Goal: Information Seeking & Learning: Learn about a topic

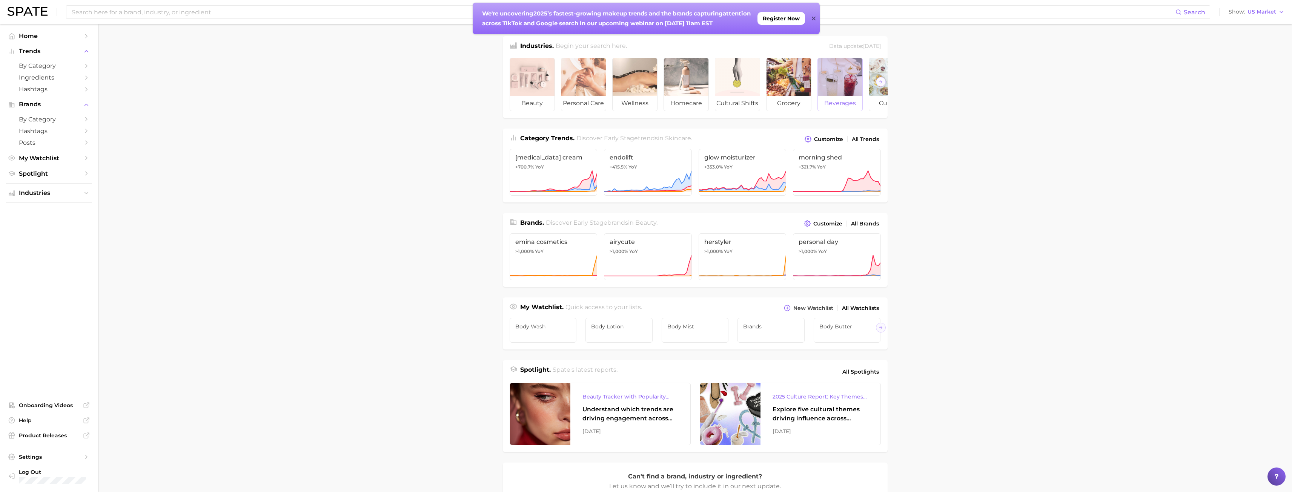
scroll to position [0, 85]
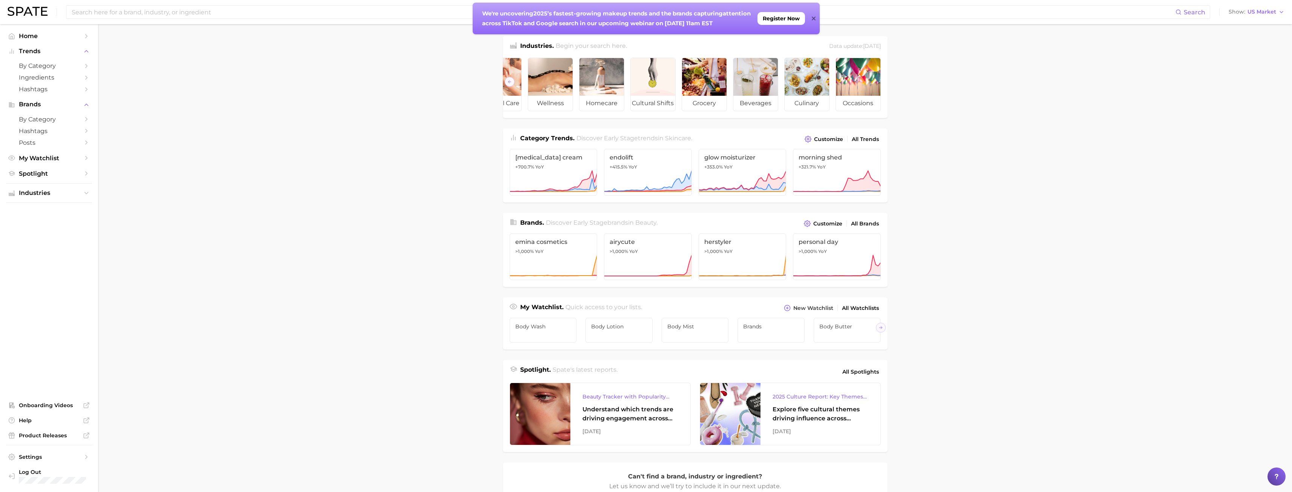
click at [814, 19] on icon at bounding box center [814, 19] width 4 height 4
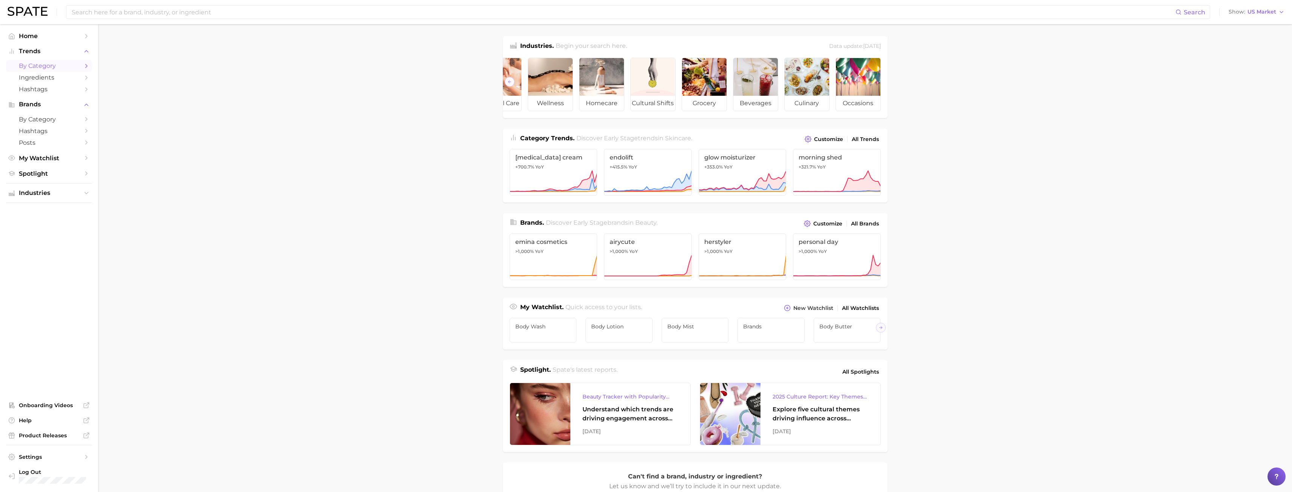
click at [37, 64] on span "by Category" at bounding box center [49, 65] width 60 height 7
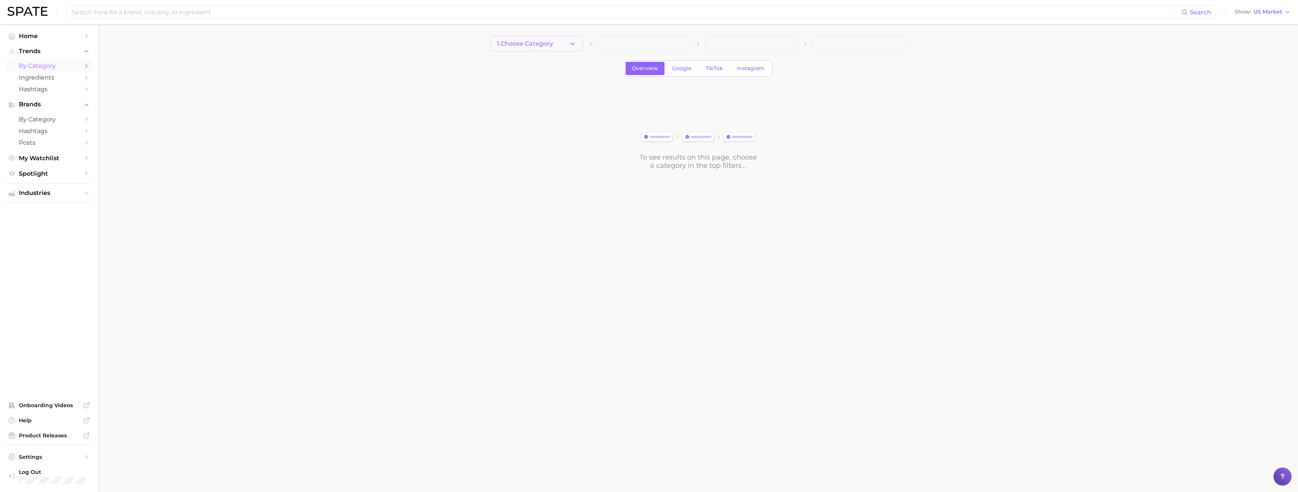
click at [556, 40] on button "1. Choose Category" at bounding box center [536, 43] width 92 height 15
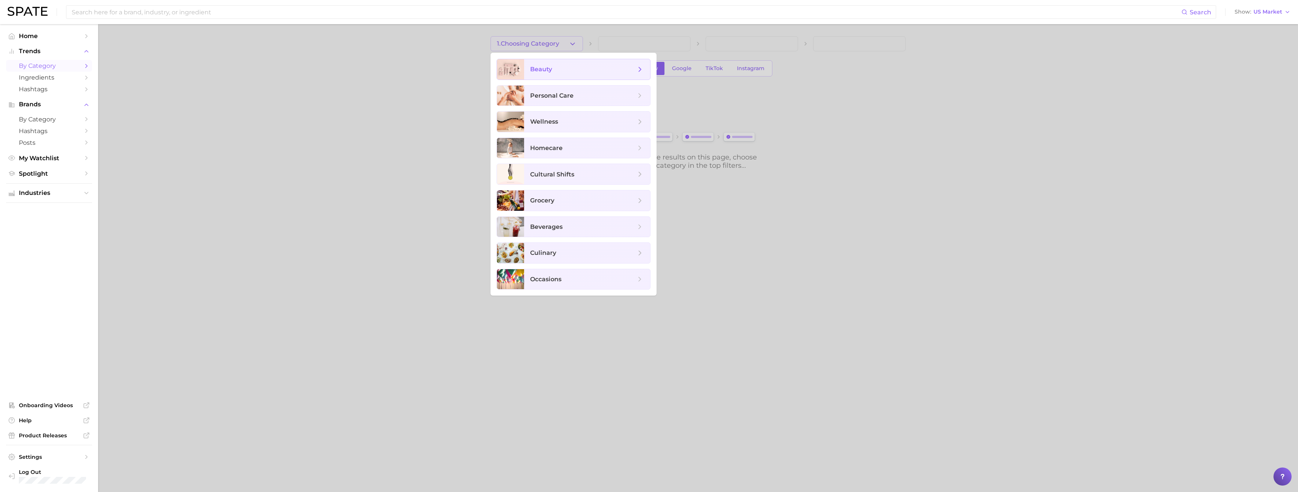
click at [543, 70] on span "beauty" at bounding box center [541, 69] width 22 height 7
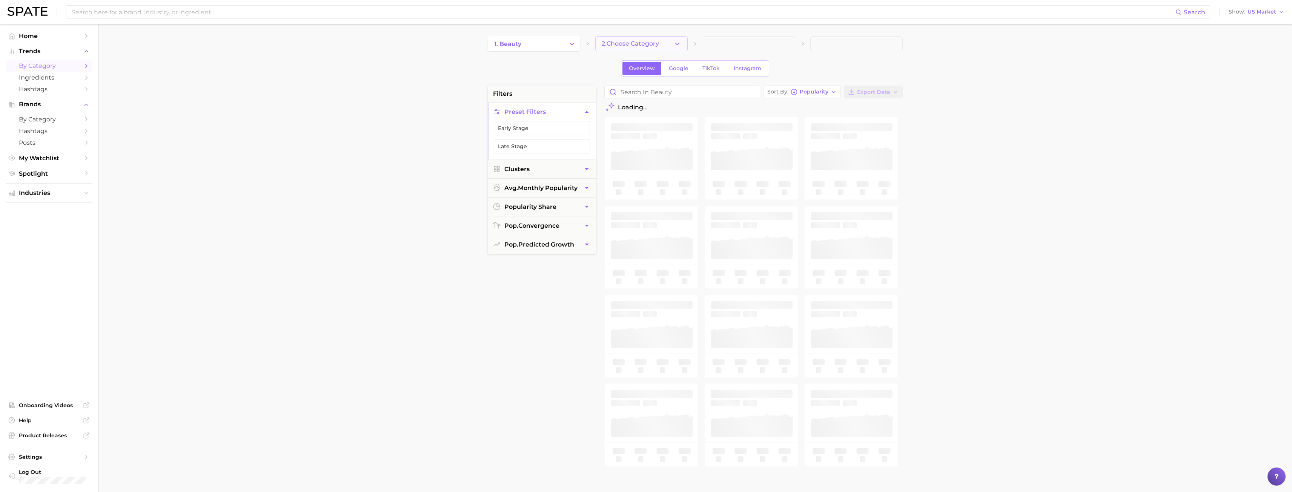
click at [633, 48] on button "2. Choose Category" at bounding box center [641, 43] width 92 height 15
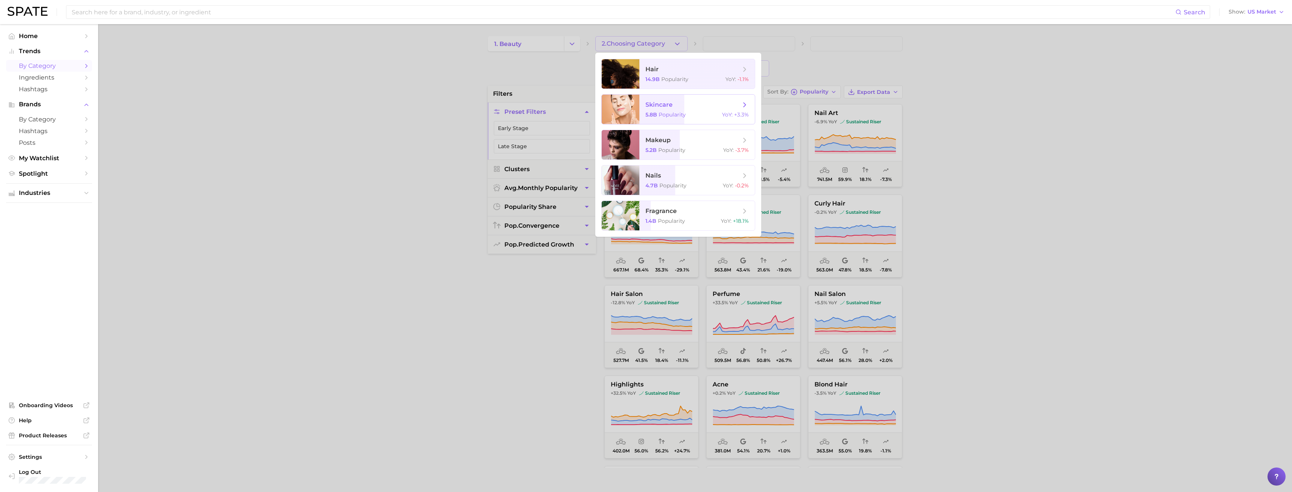
click at [671, 112] on span "Popularity" at bounding box center [672, 114] width 27 height 7
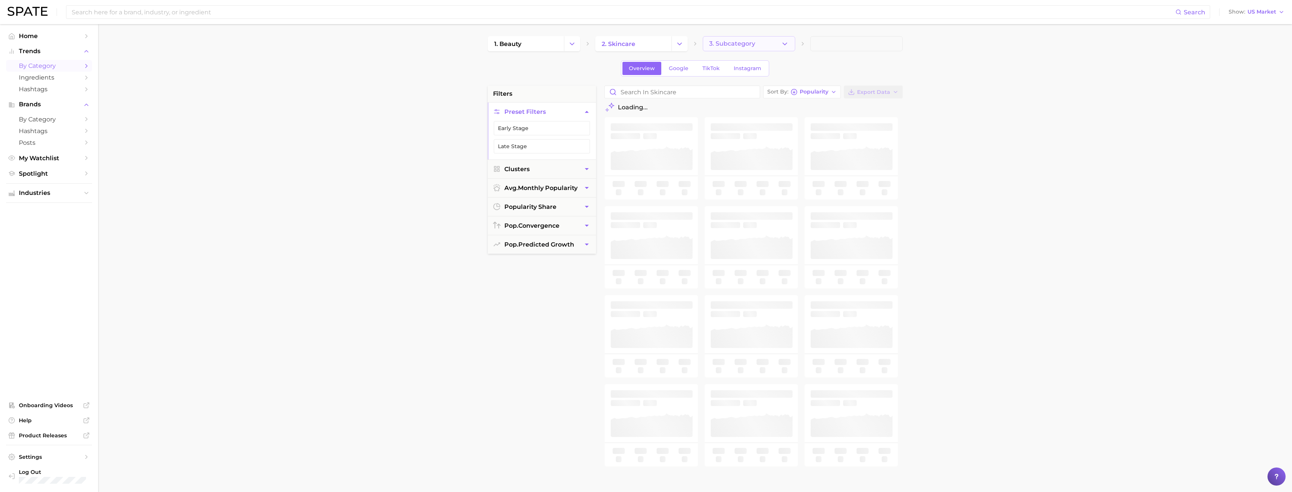
click at [755, 46] on button "3. Subcategory" at bounding box center [749, 43] width 92 height 15
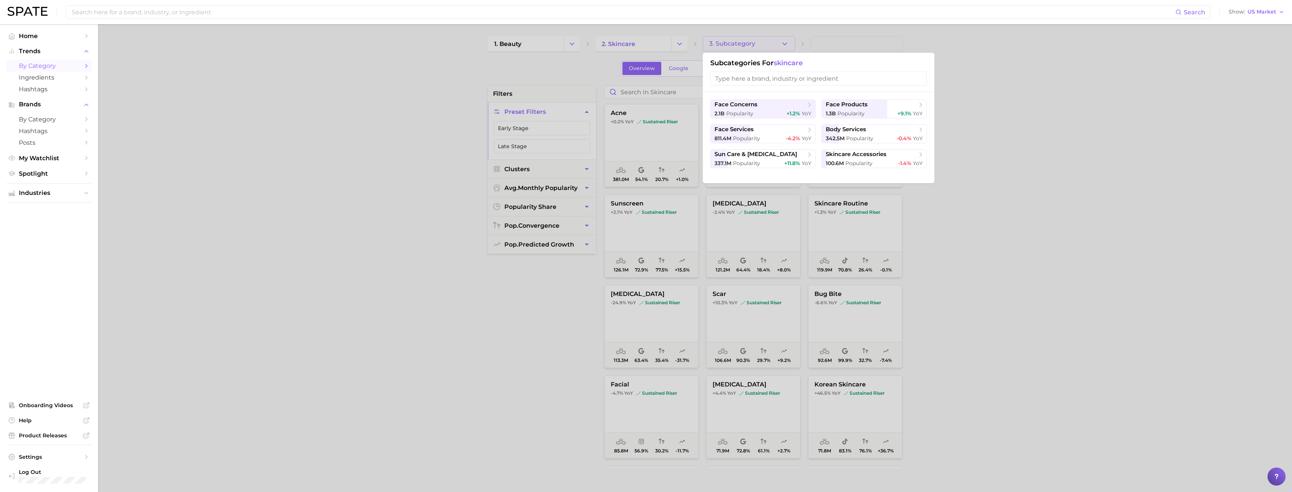
click at [775, 80] on input "search" at bounding box center [818, 79] width 217 height 14
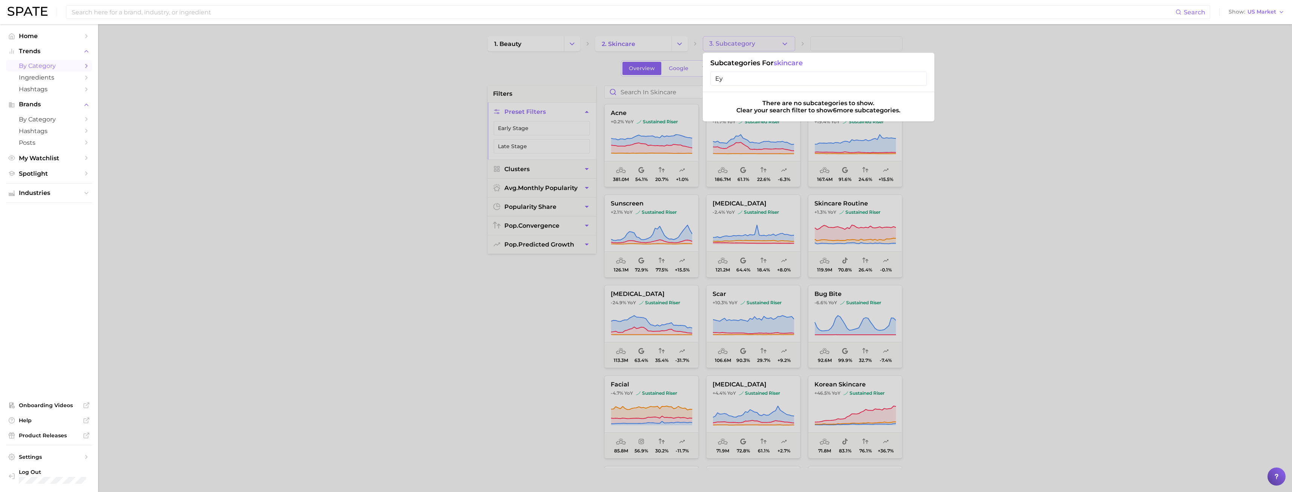
type input "E"
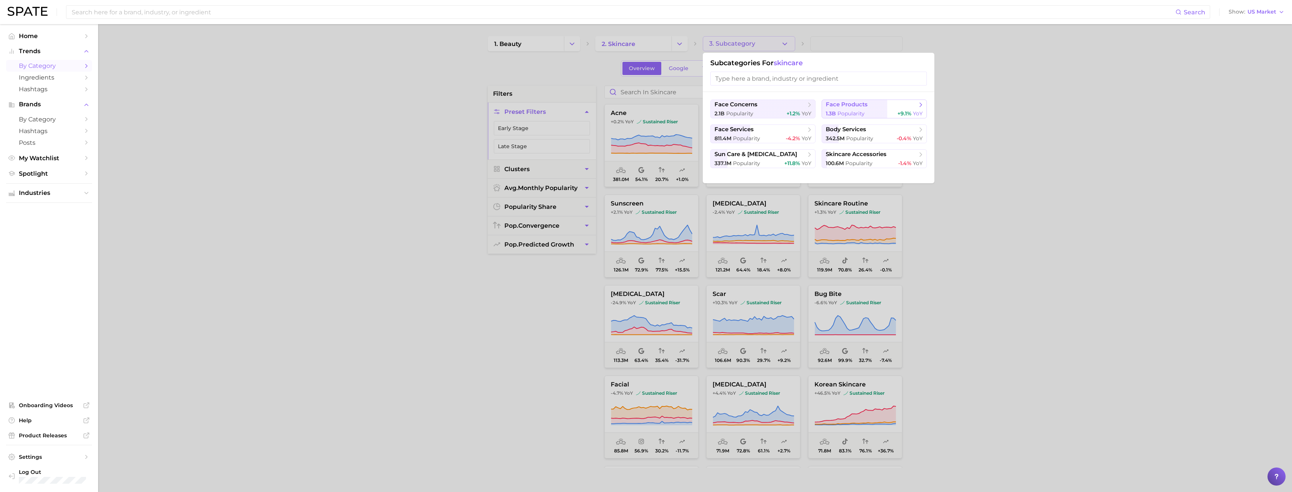
click at [892, 111] on div "1.3b Popularity +9.1% YoY" at bounding box center [874, 113] width 97 height 7
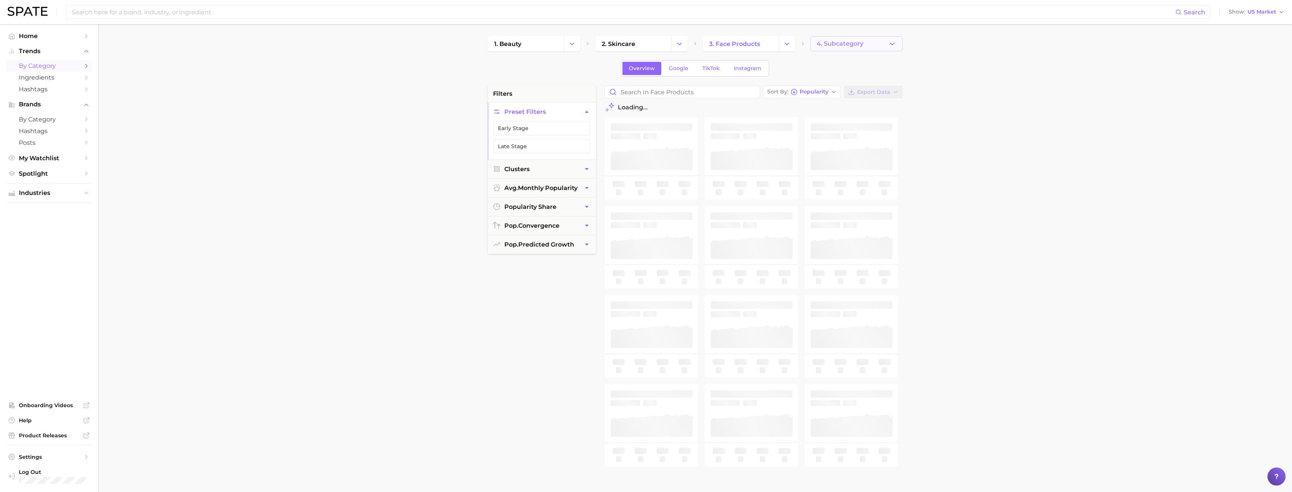
click at [858, 46] on span "4. Subcategory" at bounding box center [840, 43] width 47 height 7
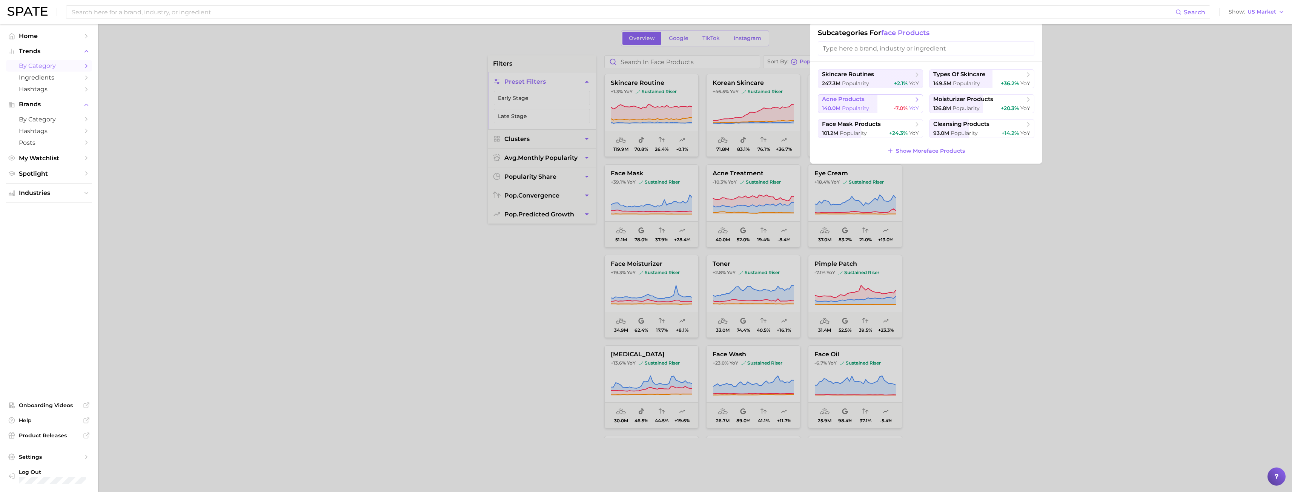
scroll to position [30, 0]
click at [918, 152] on span "Show More face products" at bounding box center [930, 151] width 69 height 6
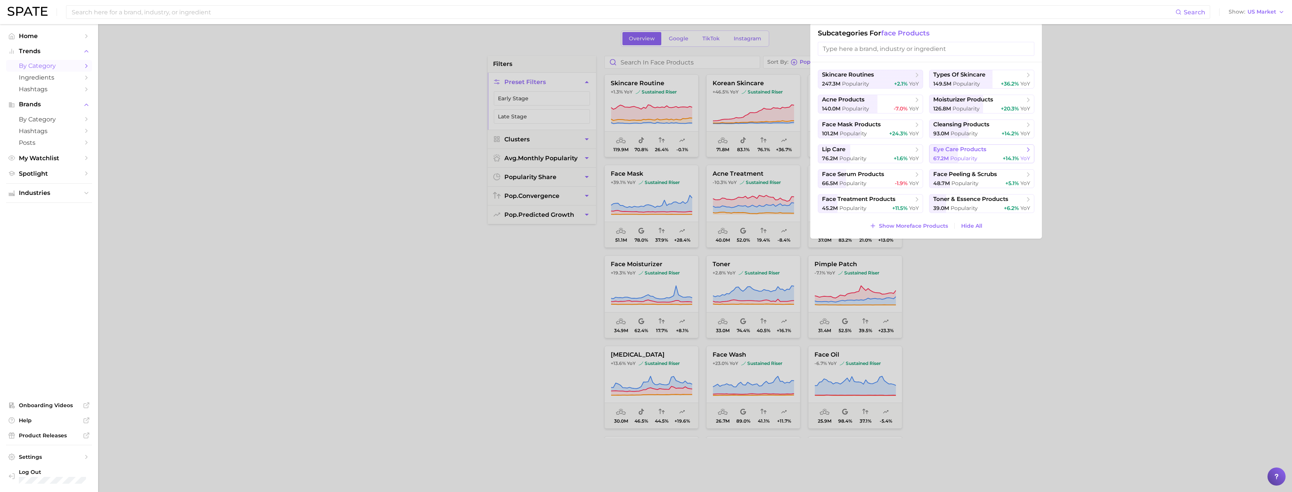
click at [970, 153] on span "eye care products" at bounding box center [959, 149] width 53 height 7
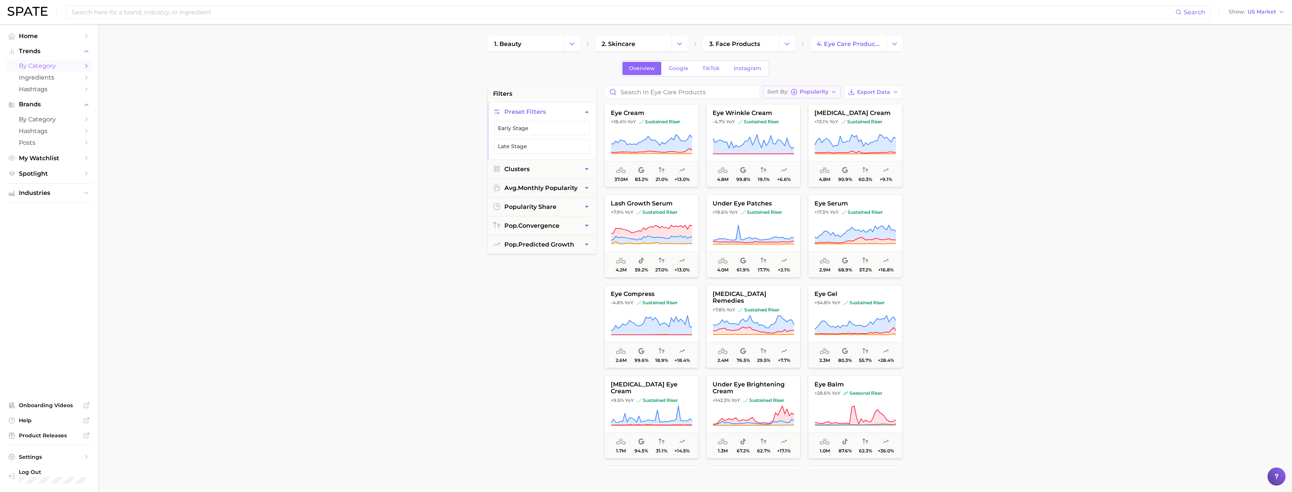
click at [838, 91] on button "Sort By Popularity" at bounding box center [802, 92] width 78 height 13
click at [959, 135] on main "1. beauty 2. skincare 3. face products 4. eye care products Overview Google Tik…" at bounding box center [695, 310] width 1194 height 572
click at [645, 124] on span "sustained riser" at bounding box center [659, 122] width 41 height 6
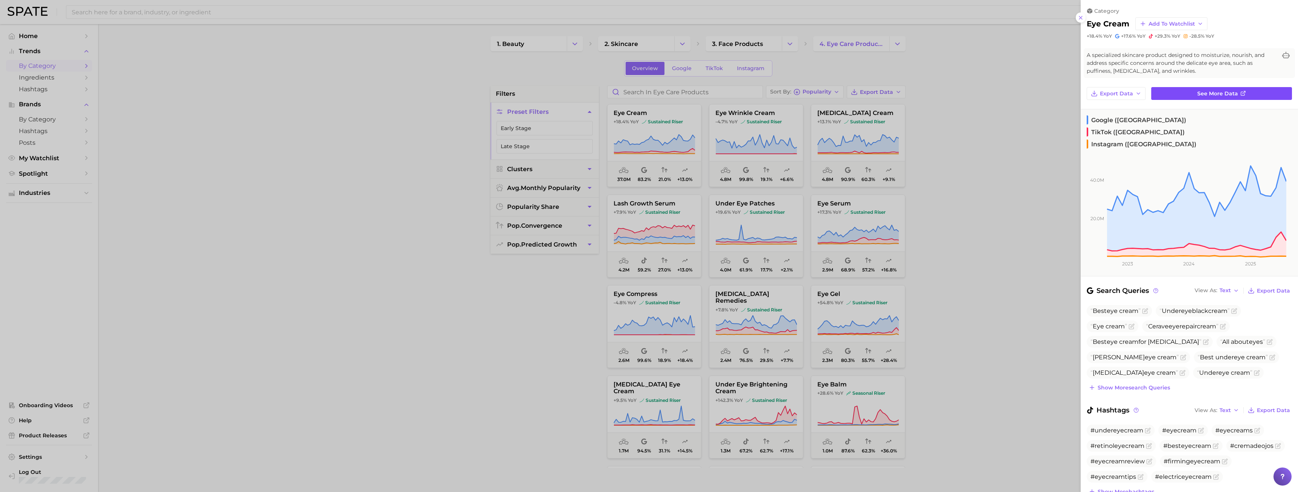
click at [1231, 92] on span "See more data" at bounding box center [1217, 94] width 41 height 6
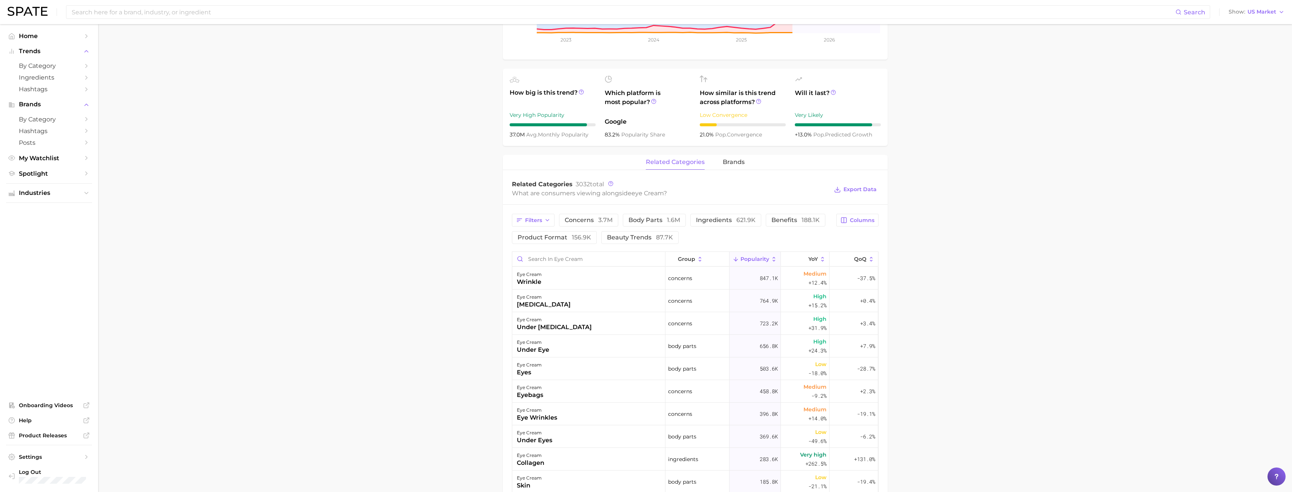
scroll to position [228, 0]
click at [736, 221] on span "621.9k" at bounding box center [745, 219] width 19 height 7
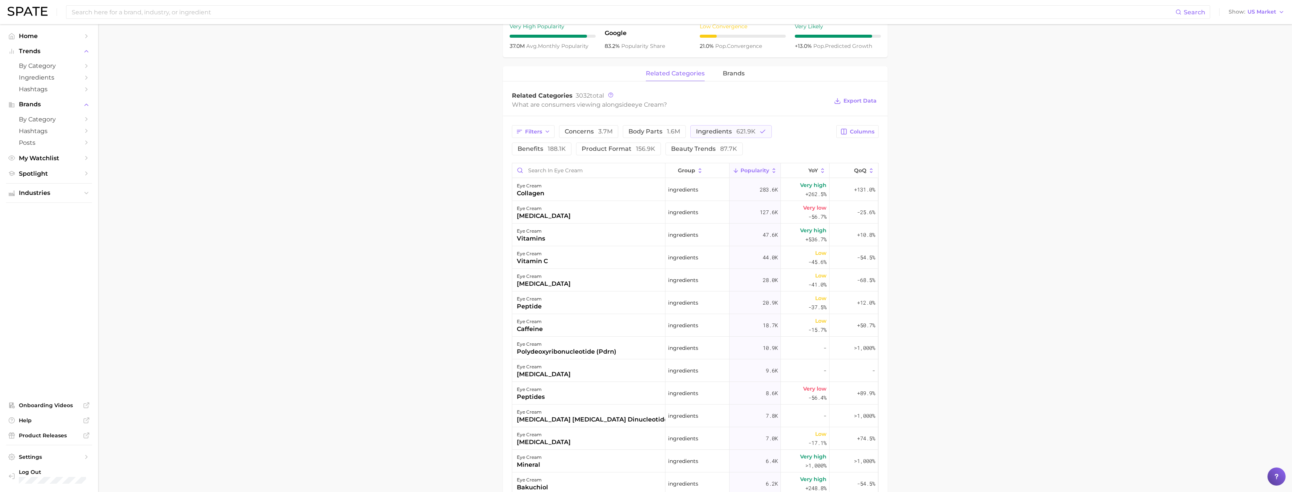
scroll to position [317, 0]
click at [819, 170] on icon at bounding box center [822, 170] width 7 height 7
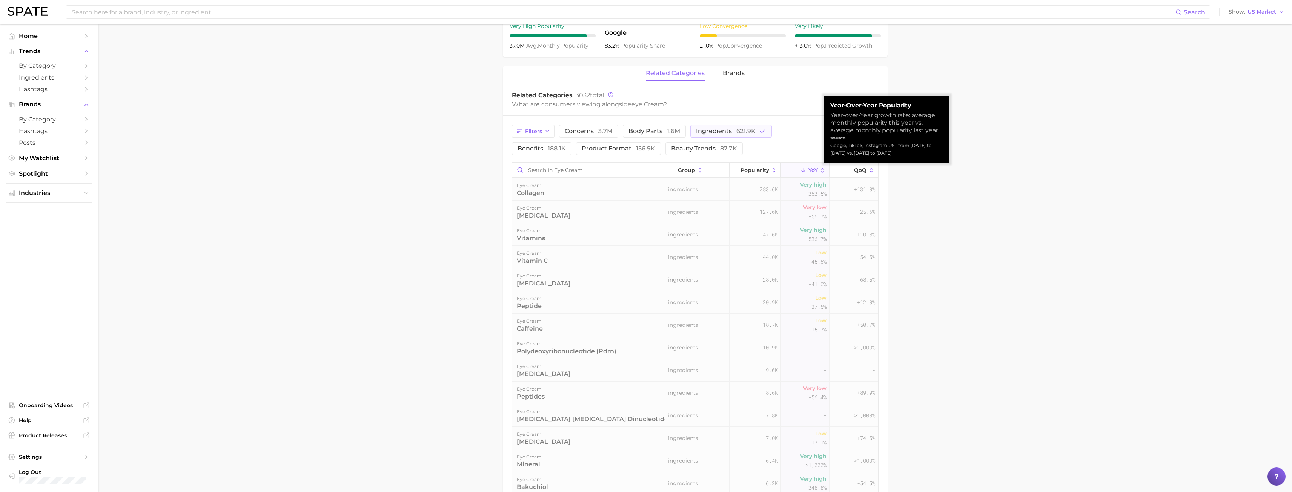
click at [819, 170] on icon at bounding box center [822, 170] width 7 height 7
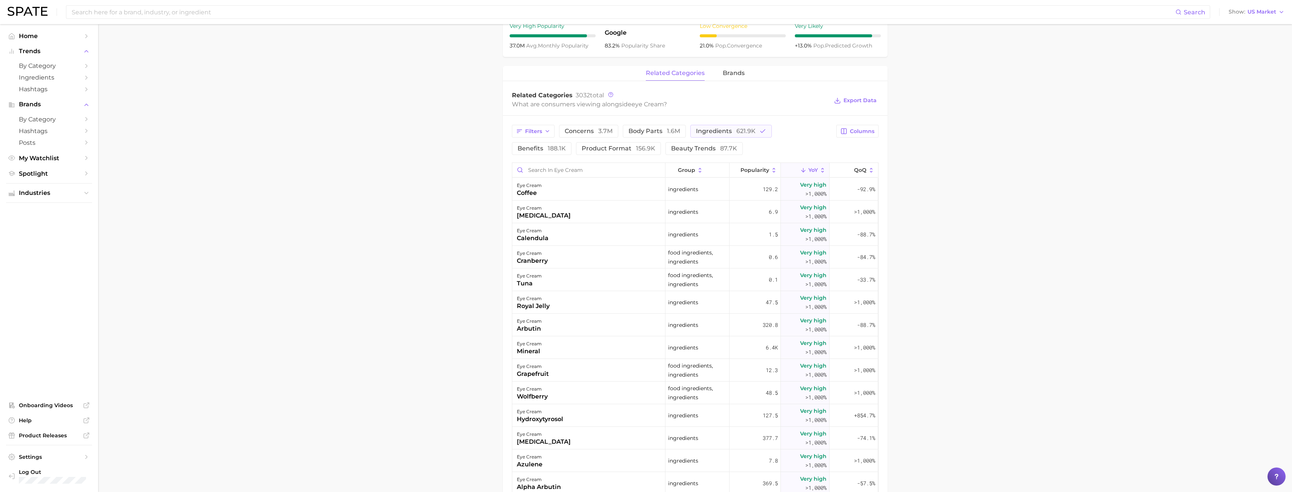
click at [948, 219] on main "1. skincare 2. face products 3. eye care products 4. eye cream Overview Google …" at bounding box center [695, 205] width 1194 height 994
click at [953, 277] on main "1. skincare 2. face products 3. eye care products 4. eye cream Overview Google …" at bounding box center [695, 205] width 1194 height 994
click at [809, 169] on span "YoY" at bounding box center [813, 170] width 9 height 6
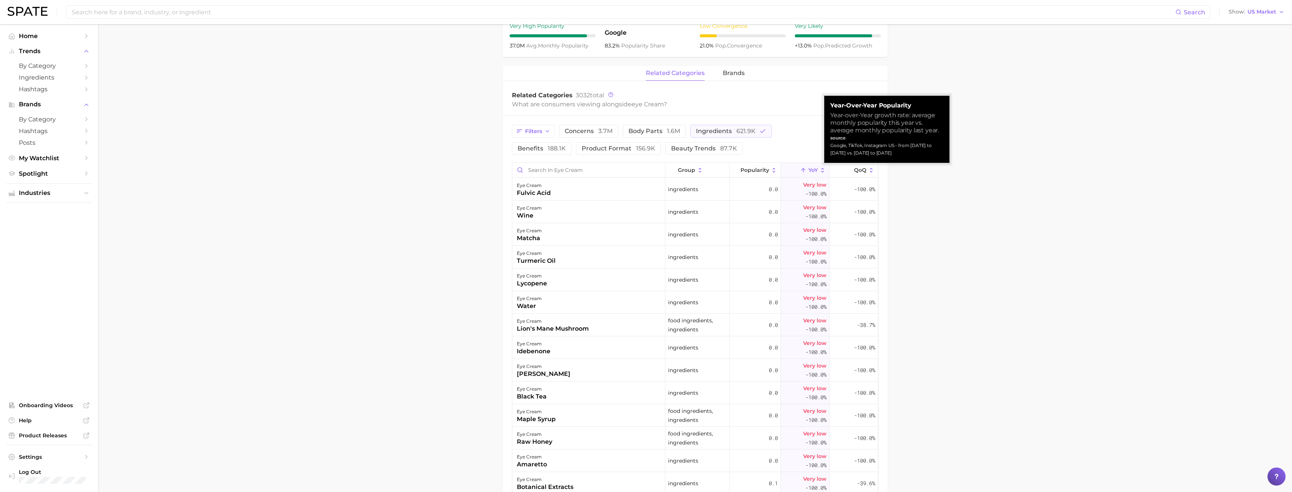
click at [819, 168] on icon at bounding box center [822, 170] width 7 height 7
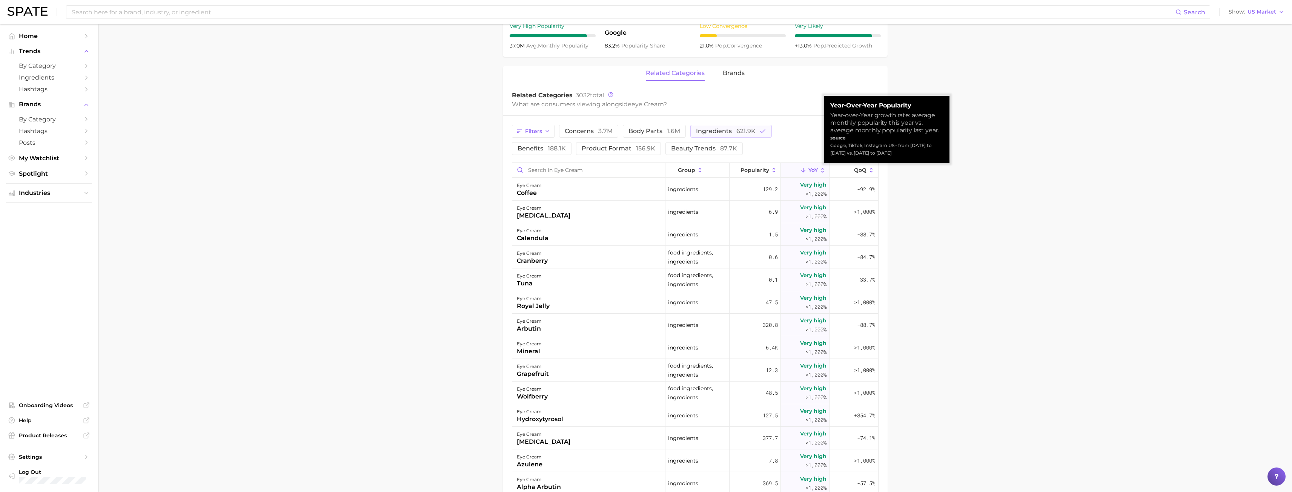
click at [800, 168] on icon at bounding box center [803, 170] width 7 height 7
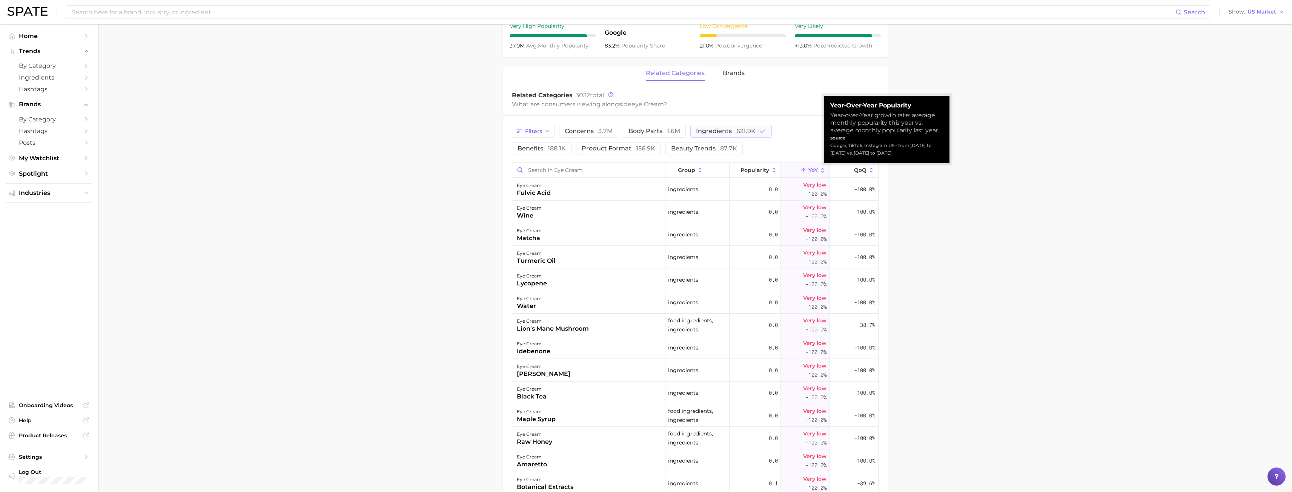
click at [819, 173] on icon at bounding box center [822, 170] width 7 height 7
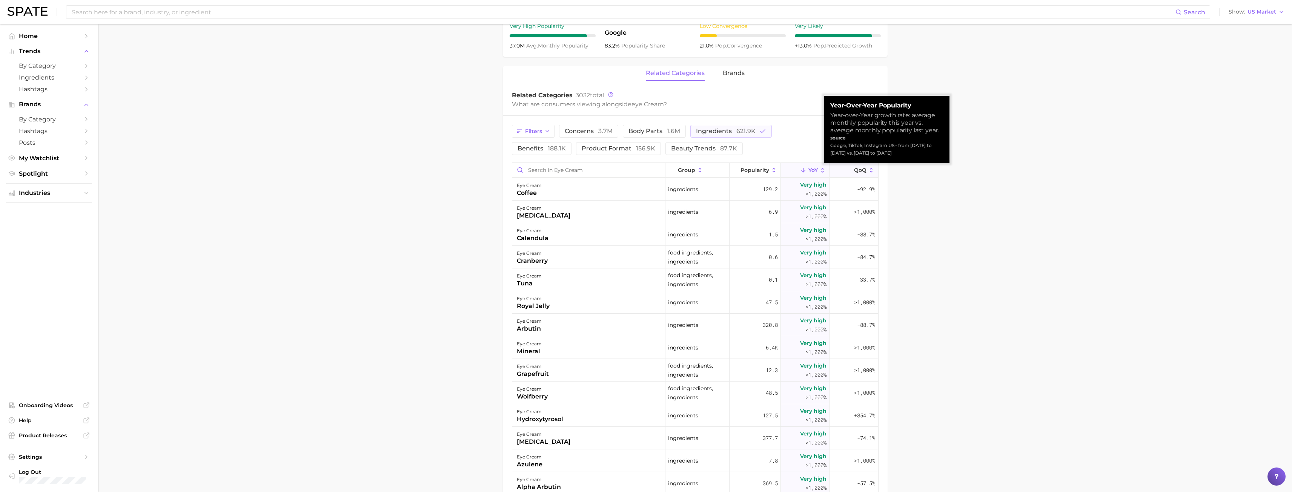
click at [846, 172] on icon at bounding box center [849, 170] width 7 height 7
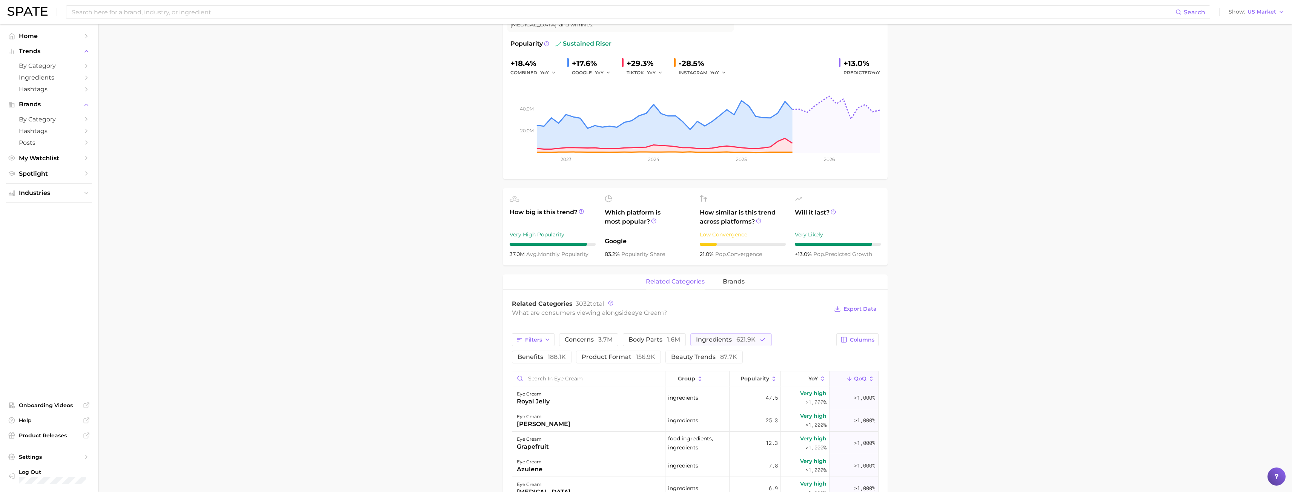
scroll to position [108, 0]
click at [856, 339] on span "Columns" at bounding box center [862, 340] width 25 height 6
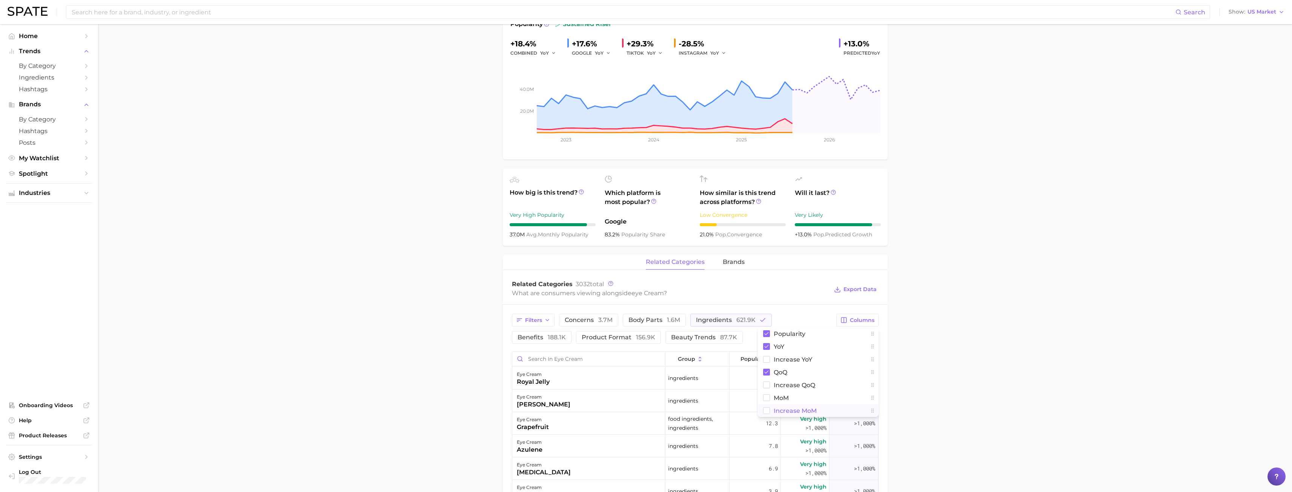
scroll to position [128, 0]
click at [770, 360] on rect at bounding box center [766, 359] width 6 height 6
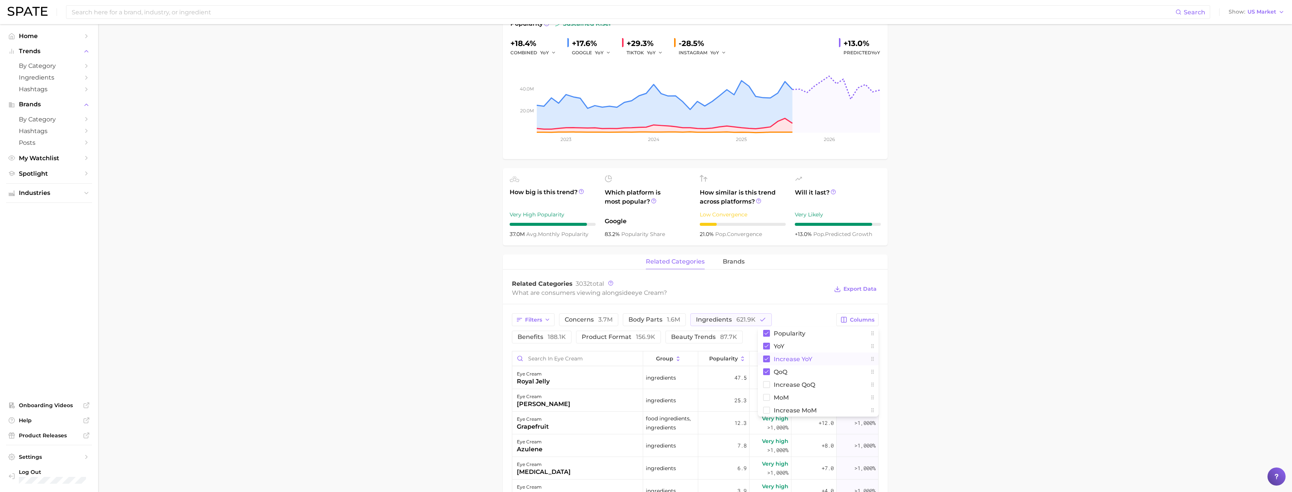
click at [960, 371] on main "1. skincare 2. face products 3. eye care products 4. eye cream Overview Google …" at bounding box center [695, 393] width 1194 height 994
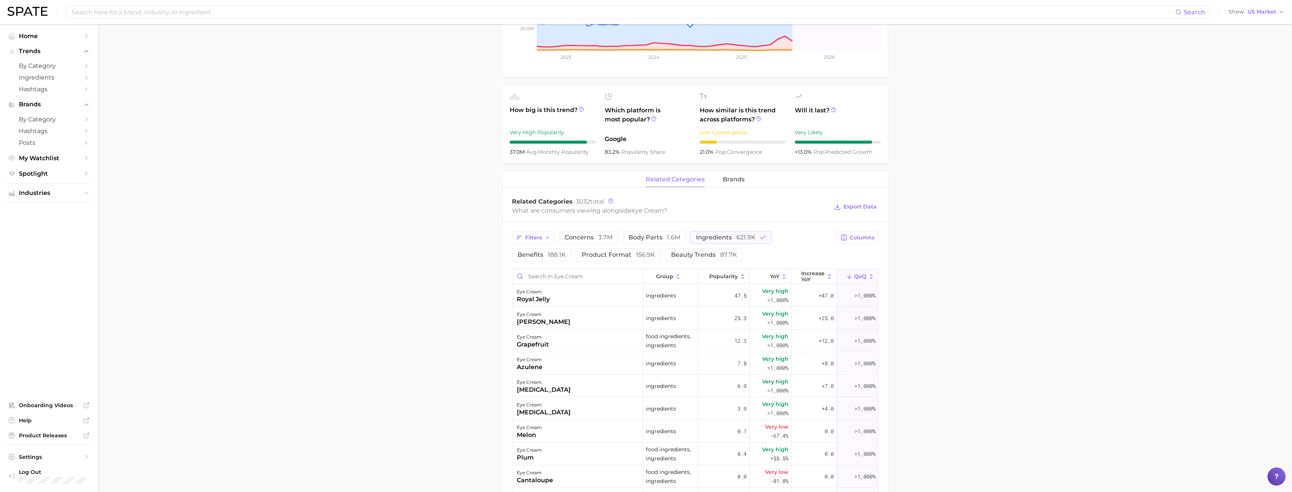
scroll to position [211, 0]
click at [868, 279] on icon at bounding box center [871, 276] width 7 height 7
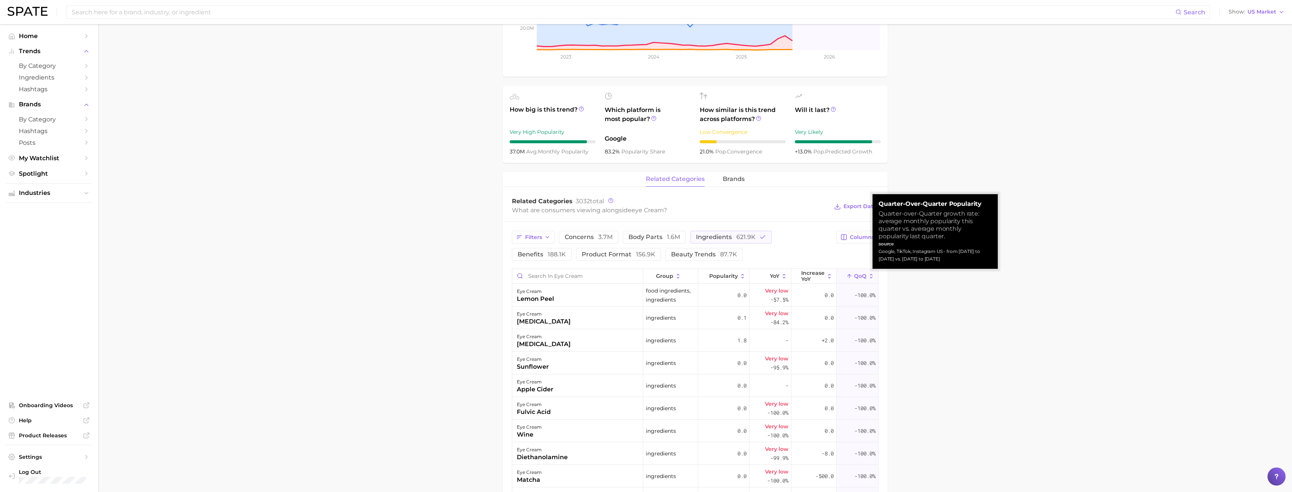
click at [868, 274] on icon at bounding box center [871, 276] width 7 height 7
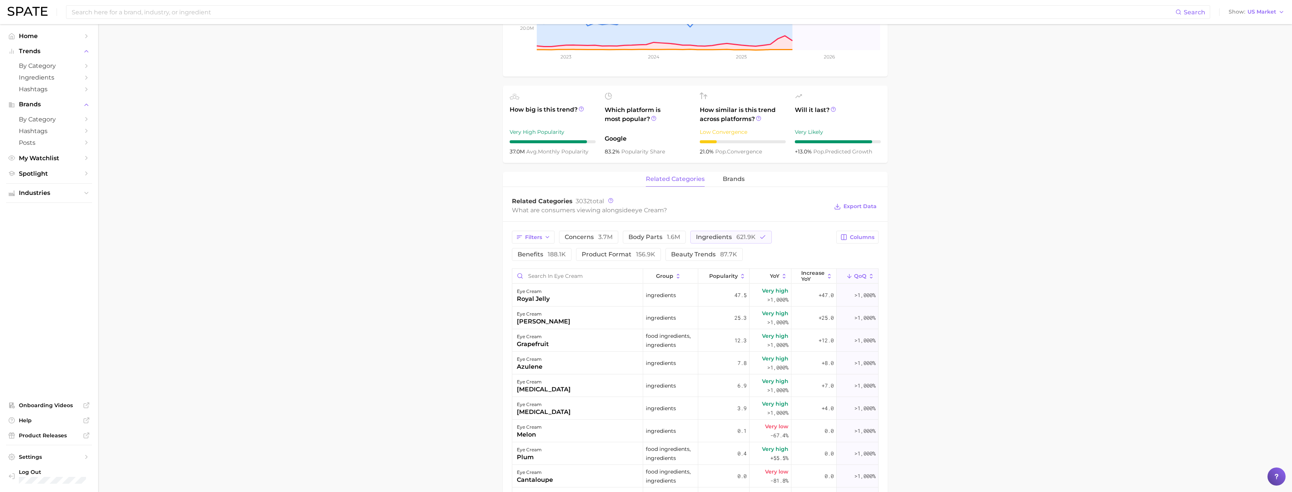
click at [924, 320] on main "1. skincare 2. face products 3. eye care products 4. eye cream Overview Google …" at bounding box center [695, 311] width 1194 height 994
click at [859, 277] on span "QoQ" at bounding box center [860, 276] width 12 height 6
click at [853, 238] on span "Columns" at bounding box center [862, 237] width 25 height 6
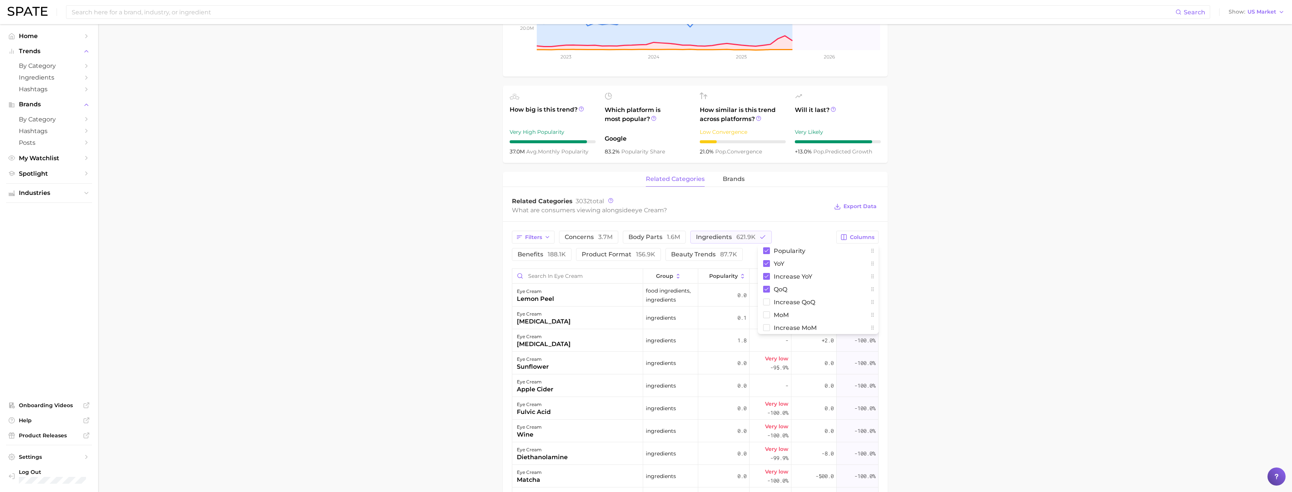
click at [941, 252] on main "1. skincare 2. face products 3. eye care products 4. eye cream Overview Google …" at bounding box center [695, 311] width 1194 height 994
click at [720, 274] on span "Popularity" at bounding box center [723, 276] width 29 height 6
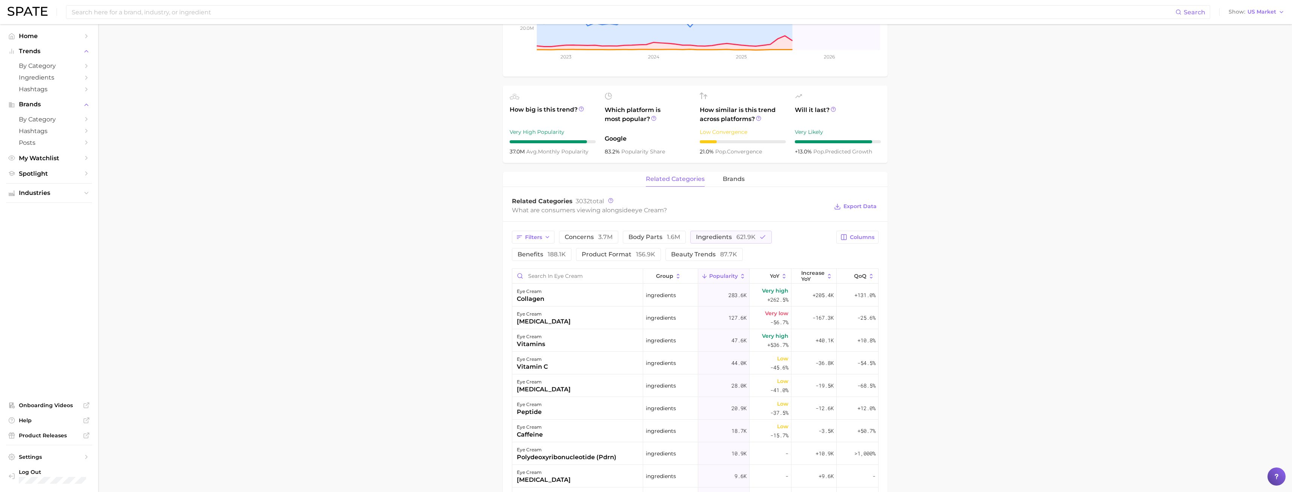
click at [933, 339] on main "1. skincare 2. face products 3. eye care products 4. eye cream Overview Google …" at bounding box center [695, 311] width 1194 height 994
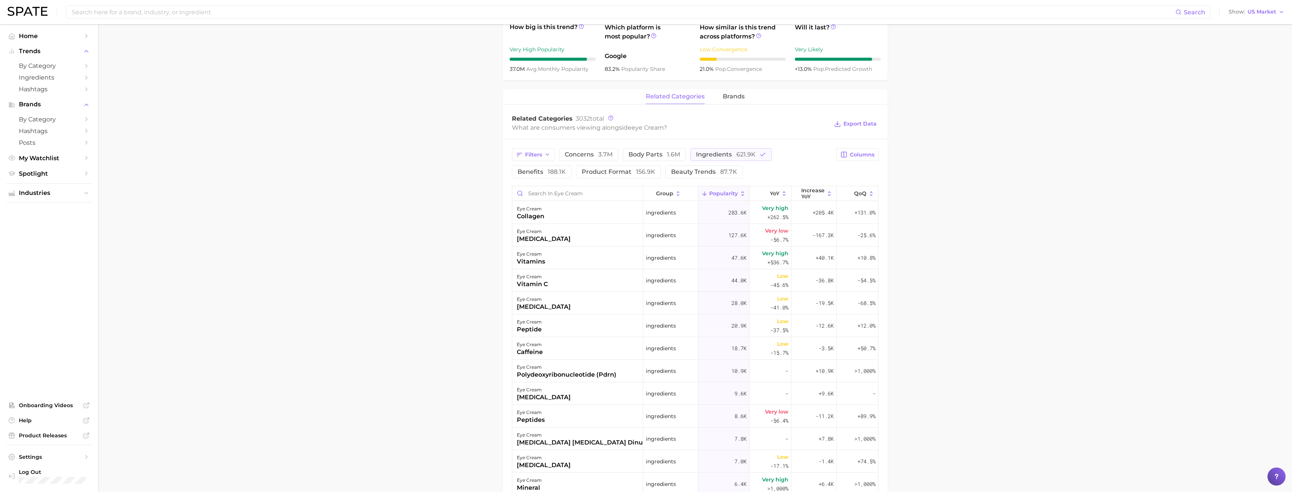
scroll to position [293, 0]
click at [563, 193] on input "Search in eye cream" at bounding box center [577, 194] width 131 height 14
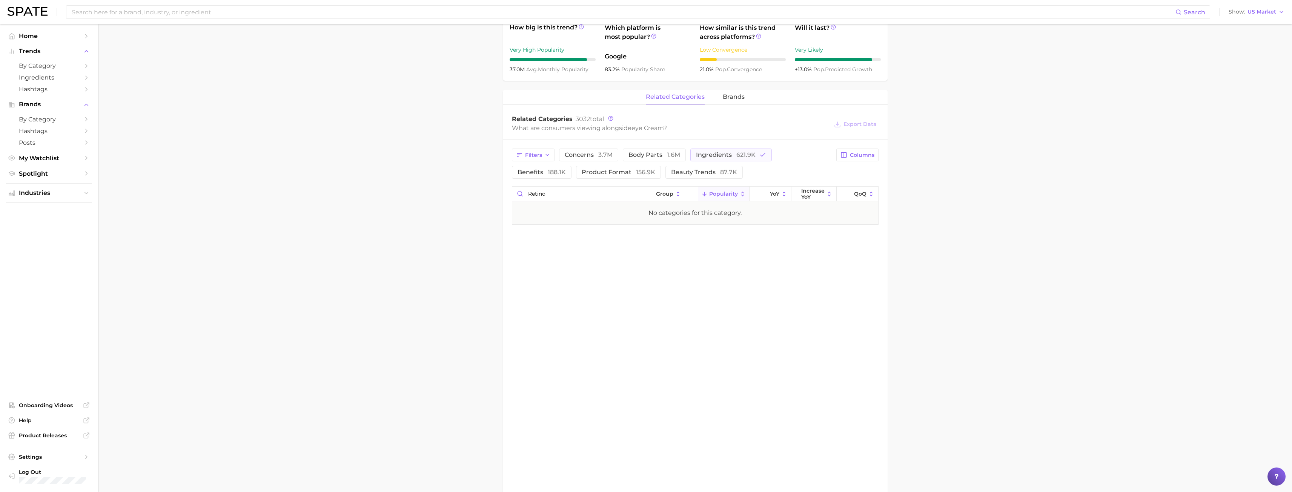
type input "retinoi"
click at [636, 196] on input "retinoi" at bounding box center [577, 194] width 131 height 14
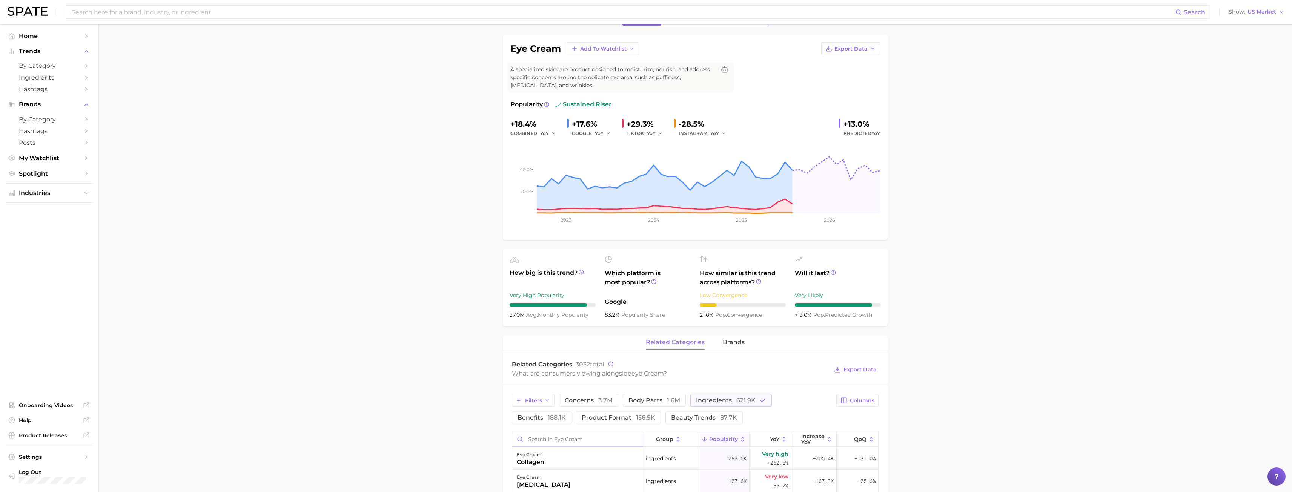
scroll to position [0, 0]
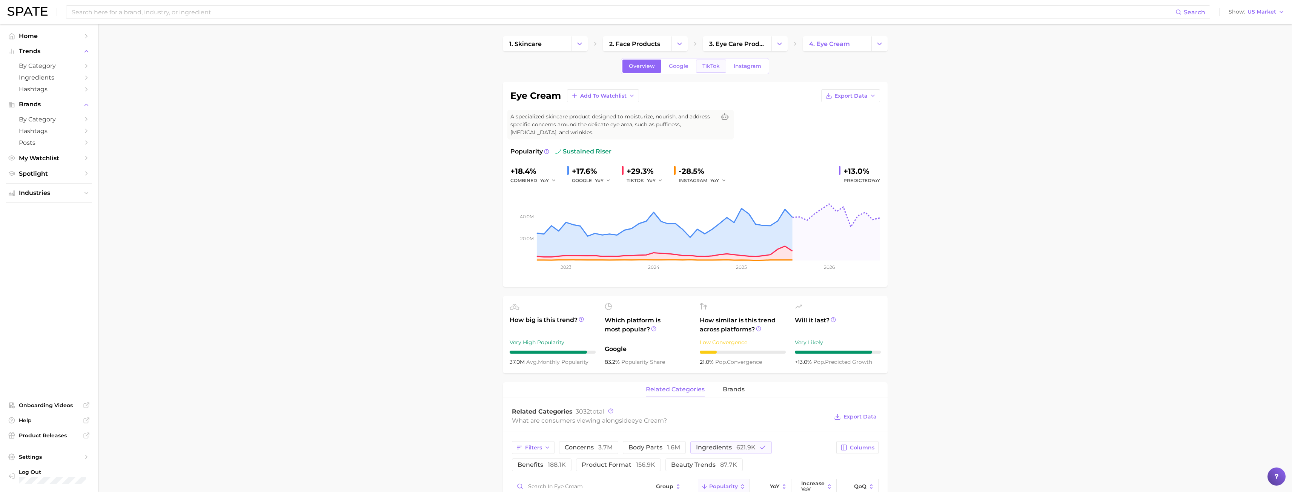
click at [712, 67] on span "TikTok" at bounding box center [711, 66] width 17 height 6
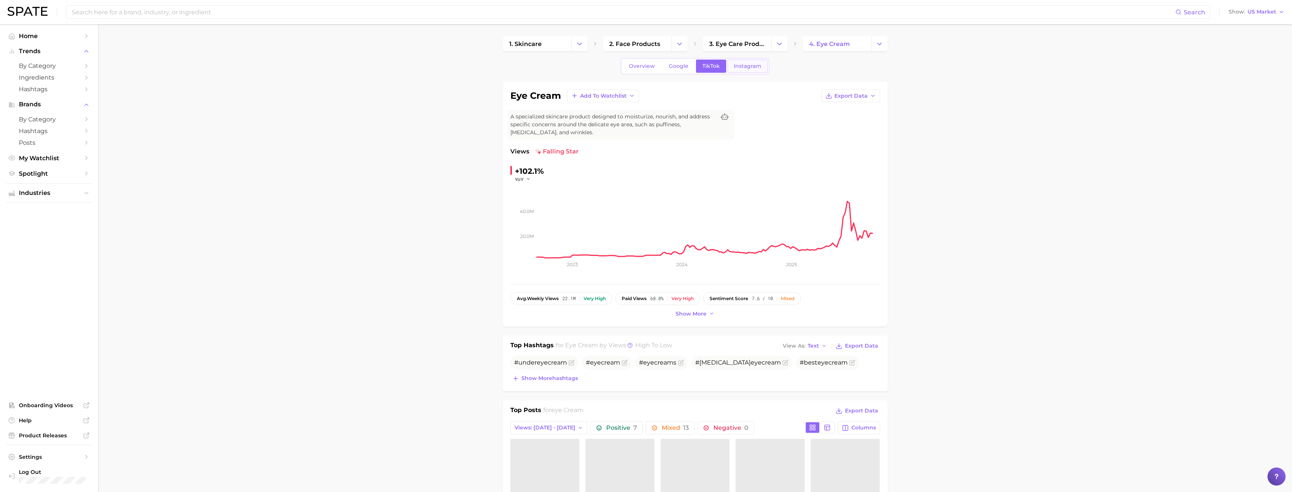
click at [740, 63] on span "Instagram" at bounding box center [748, 66] width 28 height 6
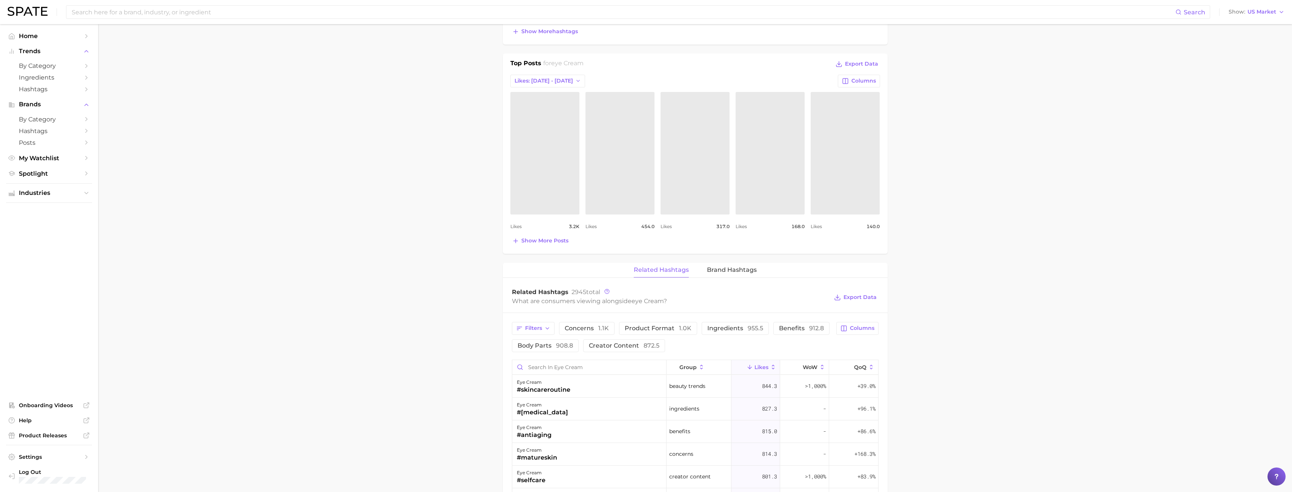
scroll to position [306, 0]
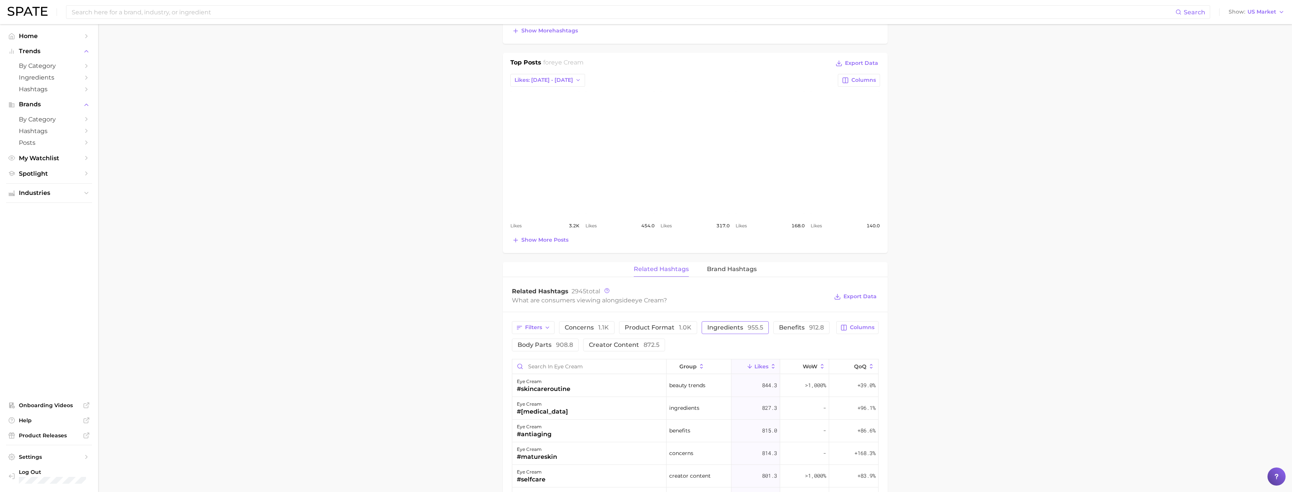
click at [733, 326] on span "Ingredients 955.5" at bounding box center [735, 328] width 56 height 6
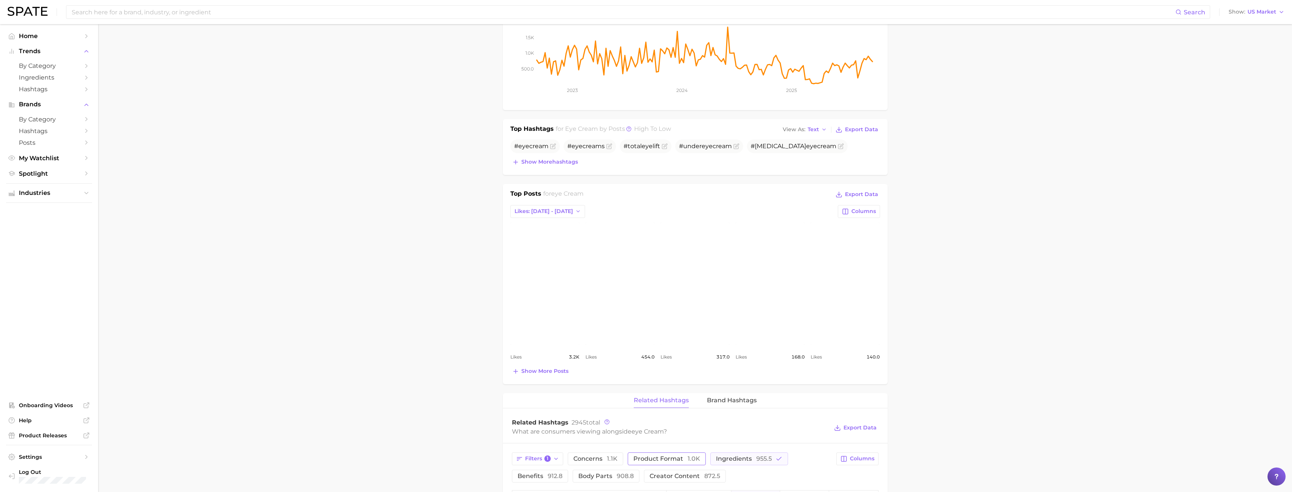
scroll to position [0, 0]
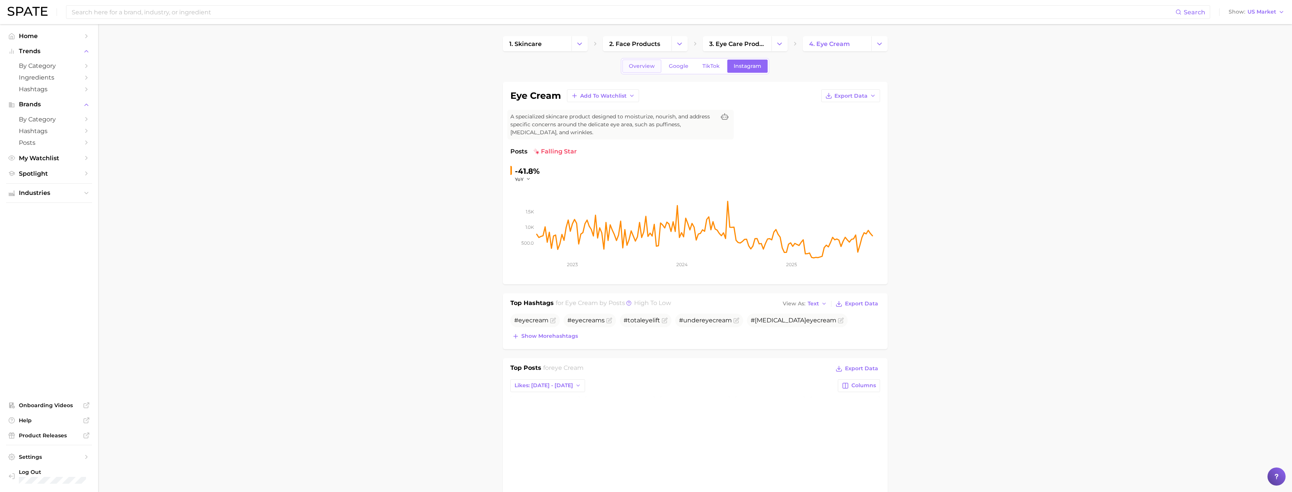
click at [640, 66] on span "Overview" at bounding box center [642, 66] width 26 height 6
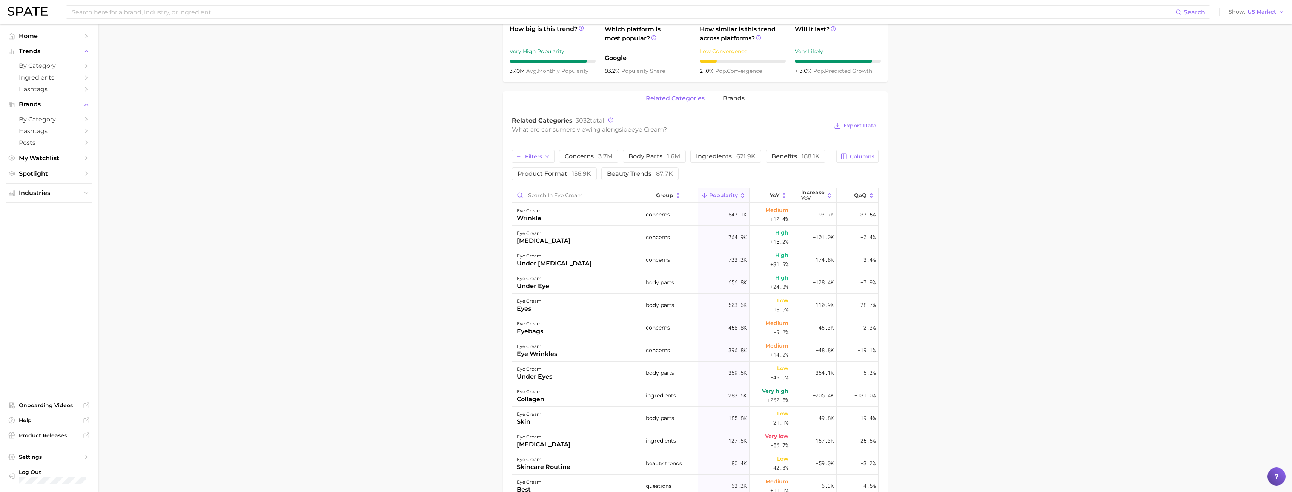
scroll to position [292, 0]
click at [738, 152] on span "621.9k" at bounding box center [745, 155] width 19 height 7
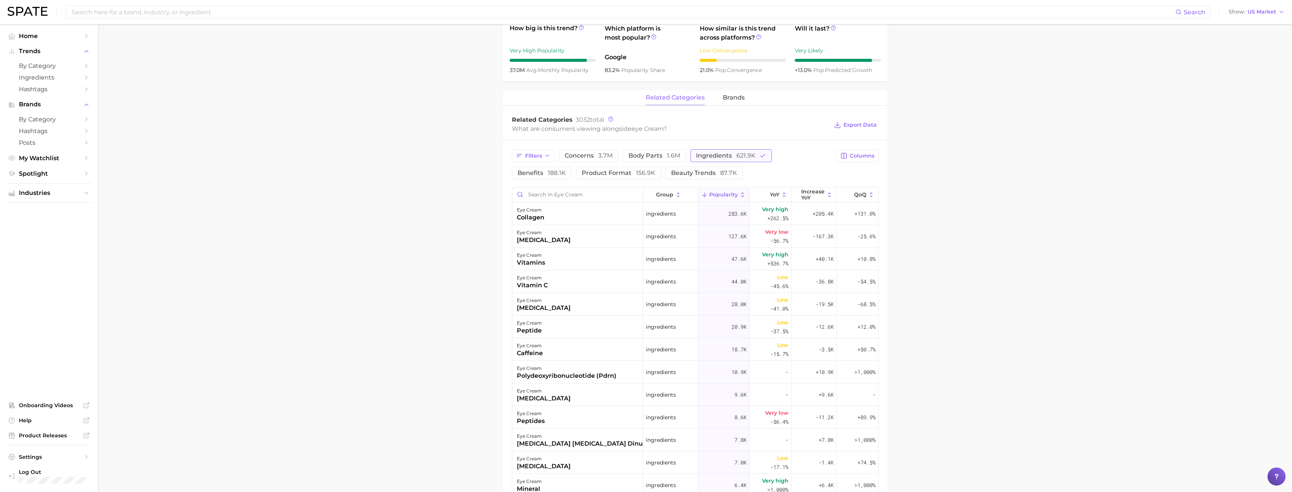
click at [705, 153] on span "ingredients 621.9k" at bounding box center [726, 156] width 60 height 6
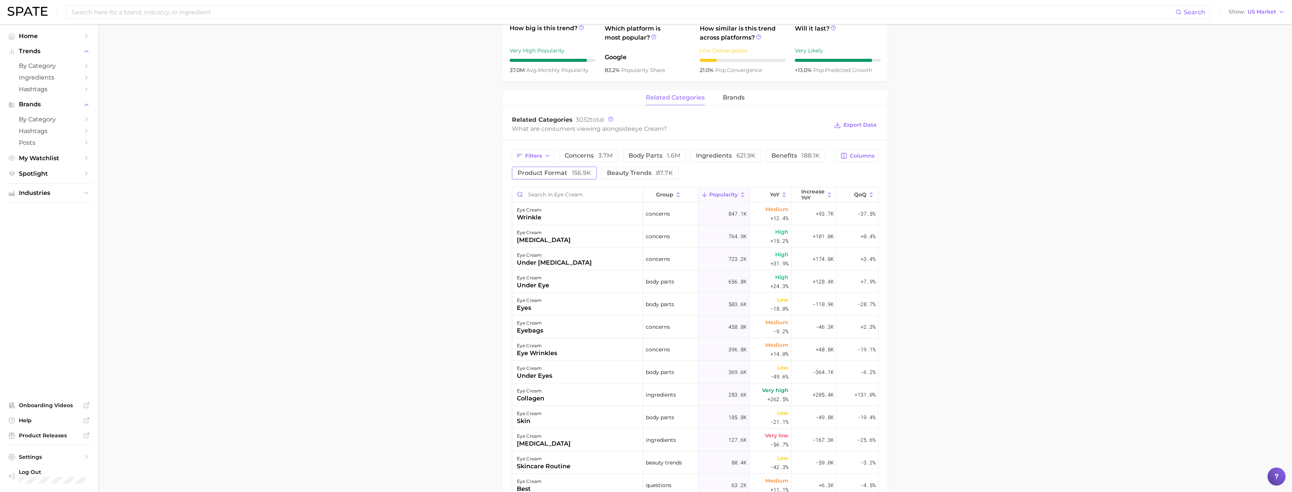
click at [570, 177] on button "product format 156.9k" at bounding box center [554, 173] width 85 height 13
click at [726, 199] on button "Popularity" at bounding box center [723, 195] width 51 height 15
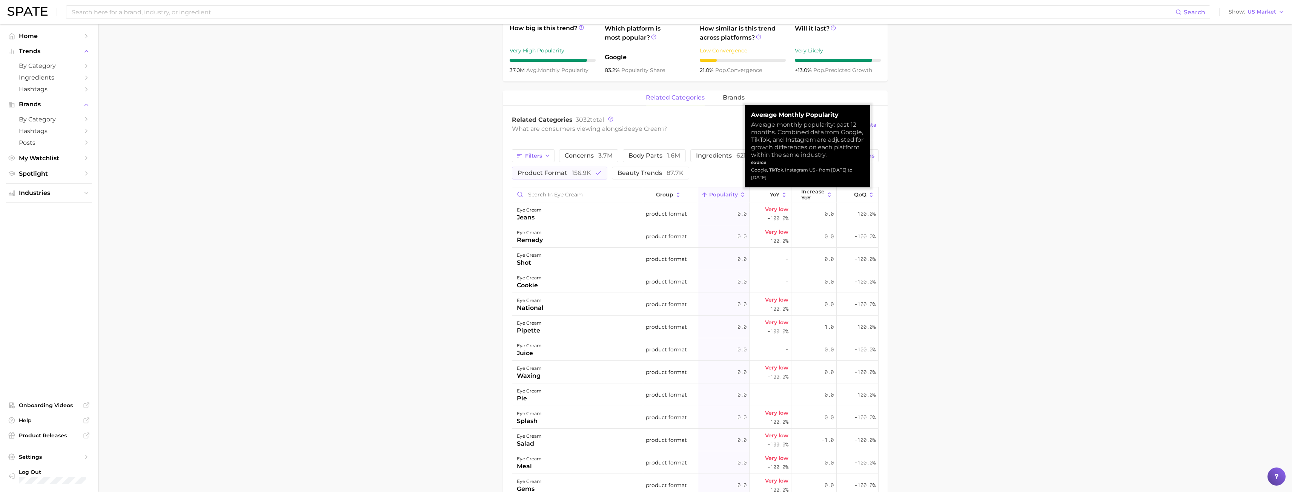
click at [727, 193] on span "Popularity" at bounding box center [723, 195] width 29 height 6
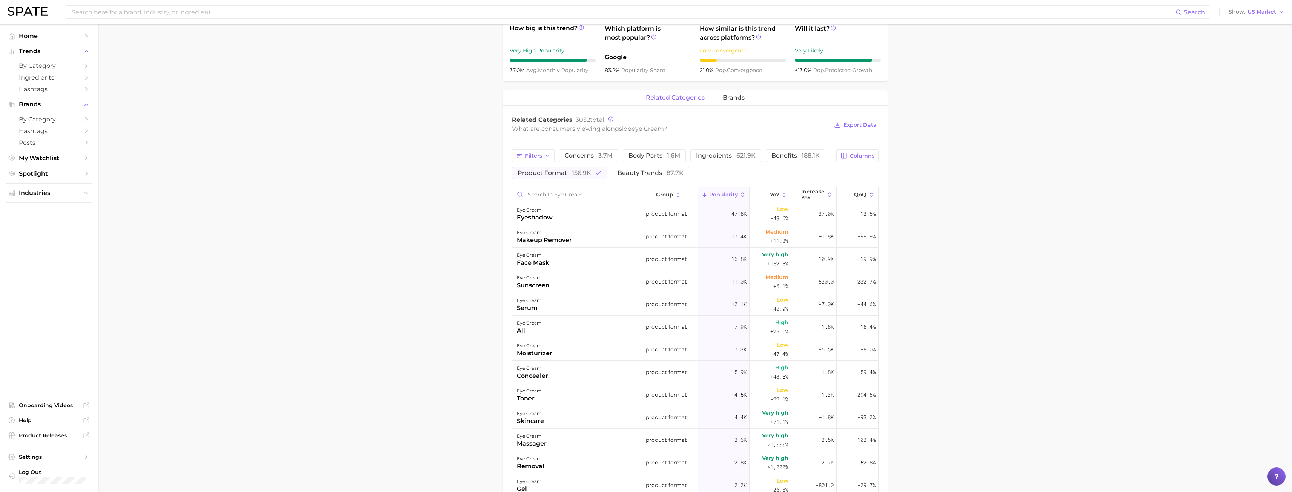
click at [958, 267] on main "1. skincare 2. face products 3. eye care products 4. eye cream Overview Google …" at bounding box center [695, 229] width 1194 height 994
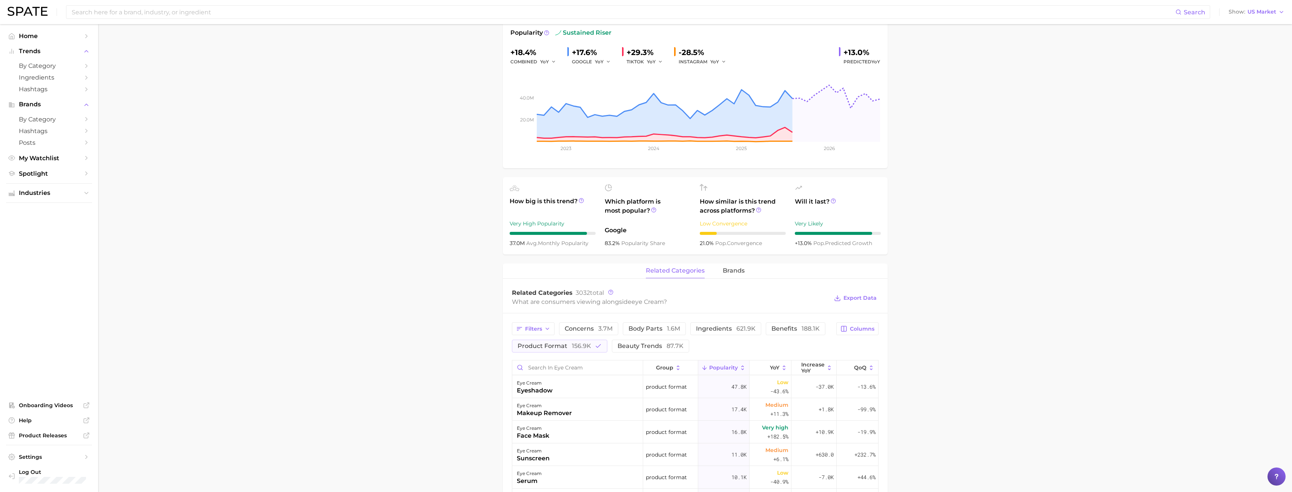
scroll to position [67, 0]
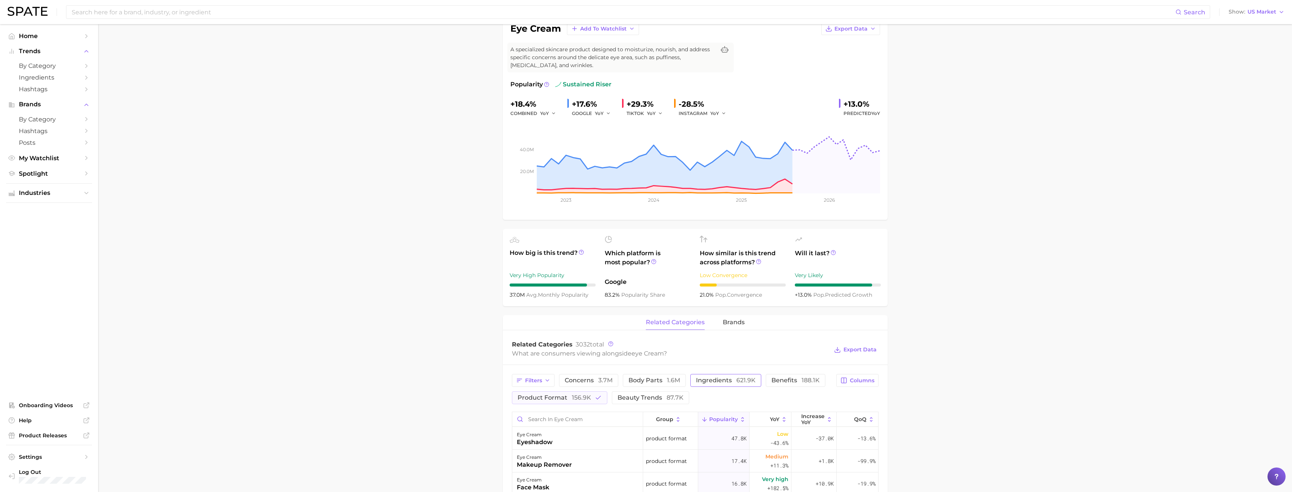
click at [736, 383] on span "621.9k" at bounding box center [745, 380] width 19 height 7
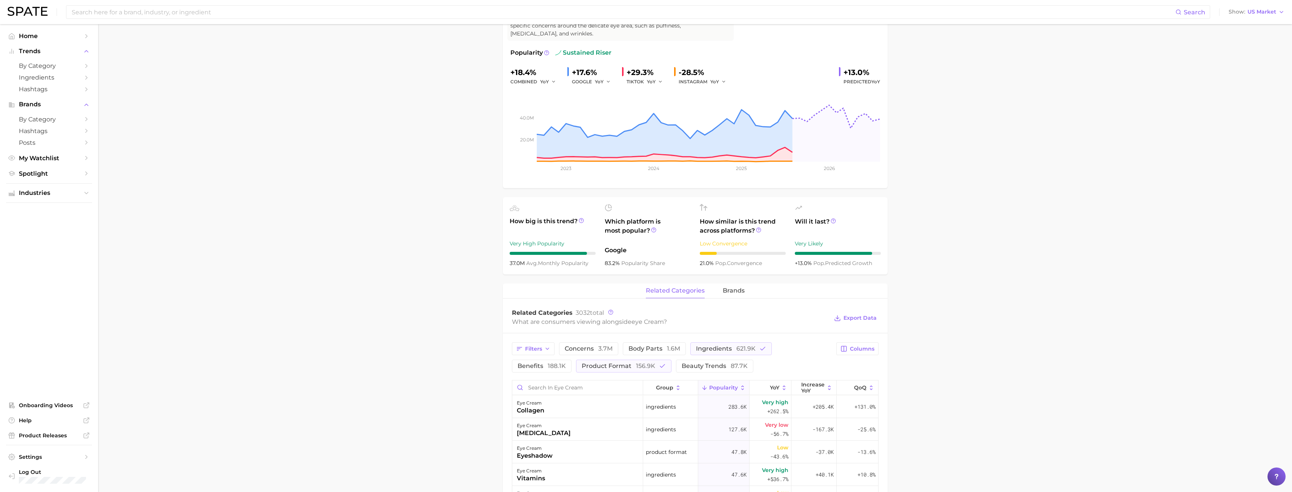
scroll to position [99, 0]
click at [662, 366] on icon "button" at bounding box center [662, 366] width 7 height 7
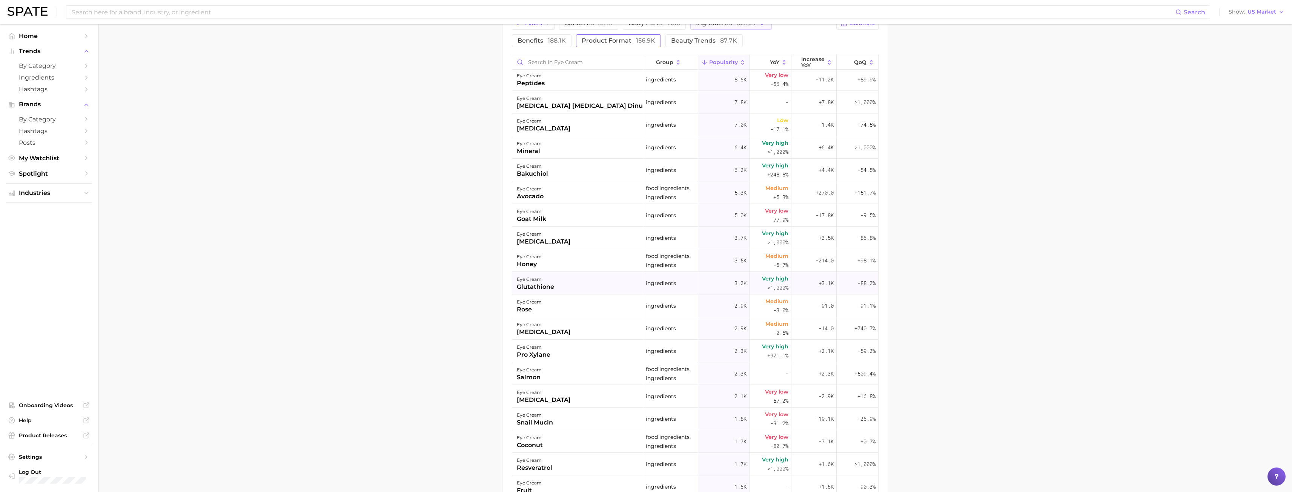
scroll to position [206, 0]
click at [870, 64] on icon at bounding box center [871, 62] width 3 height 5
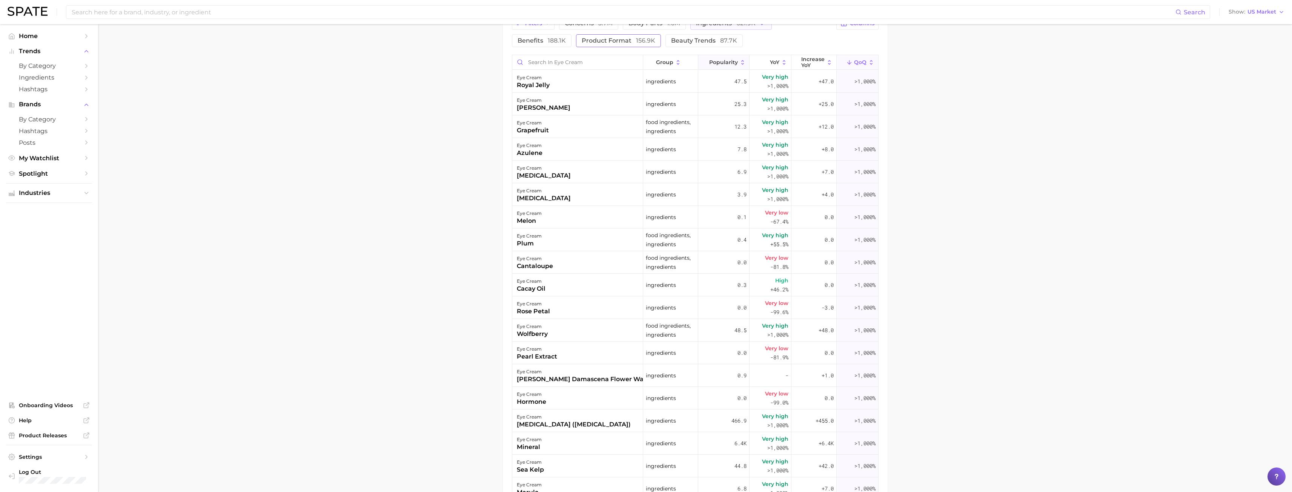
click at [723, 60] on span "Popularity" at bounding box center [723, 62] width 29 height 6
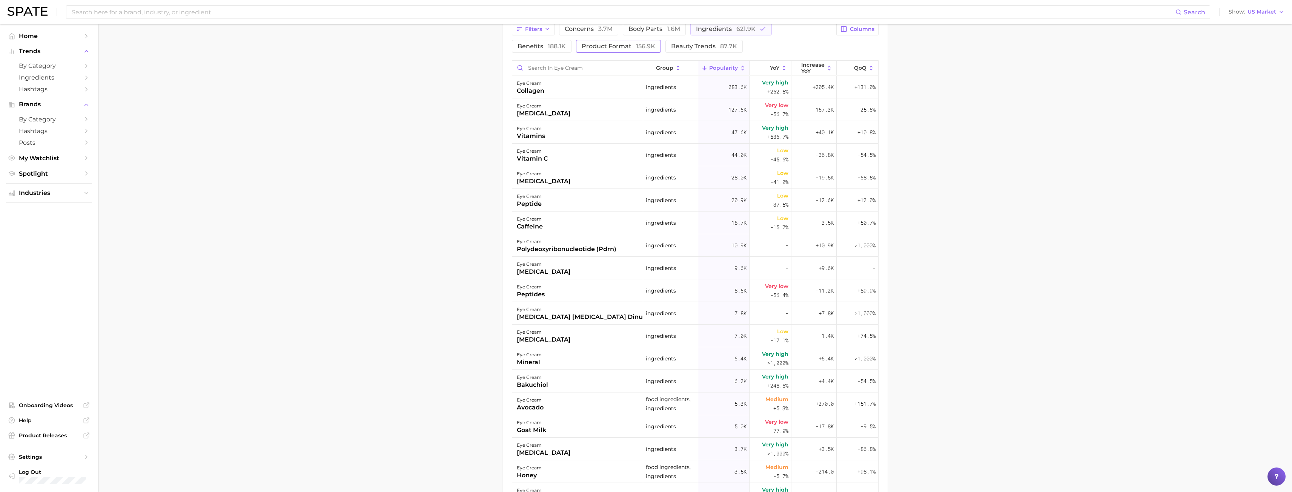
scroll to position [419, 0]
click at [860, 28] on span "Columns" at bounding box center [862, 29] width 25 height 6
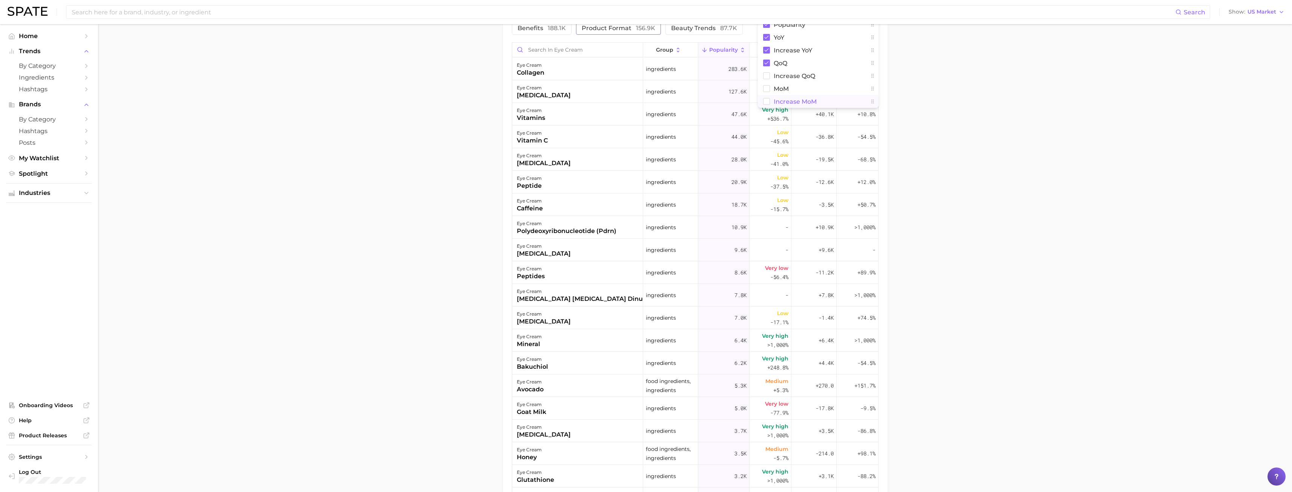
scroll to position [438, 0]
click at [770, 75] on rect at bounding box center [766, 75] width 6 height 6
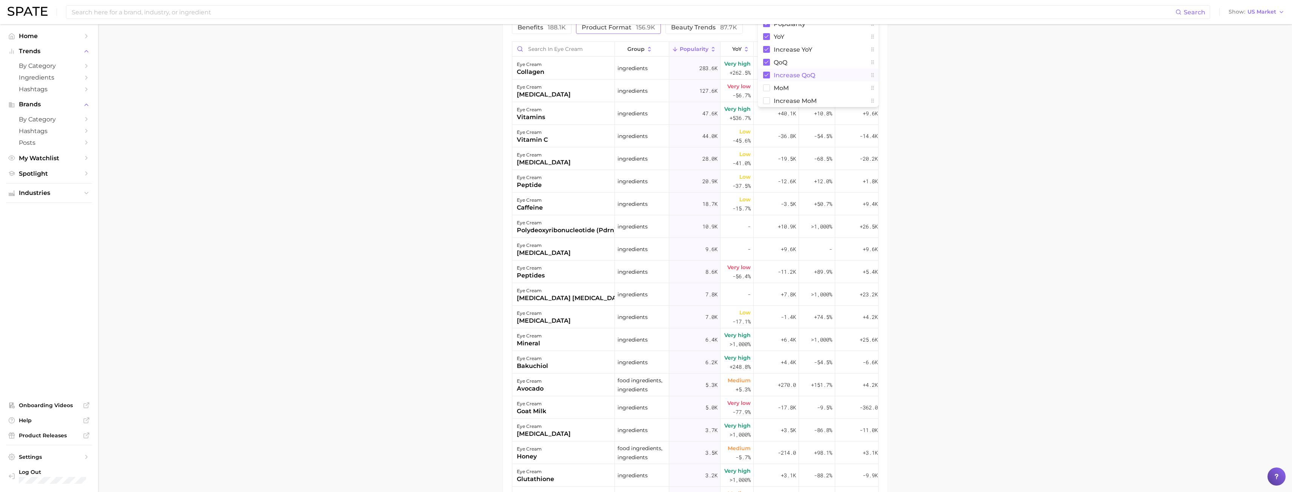
click at [905, 155] on main "1. skincare 2. face products 3. eye care products 4. eye cream Overview Google …" at bounding box center [695, 83] width 1194 height 994
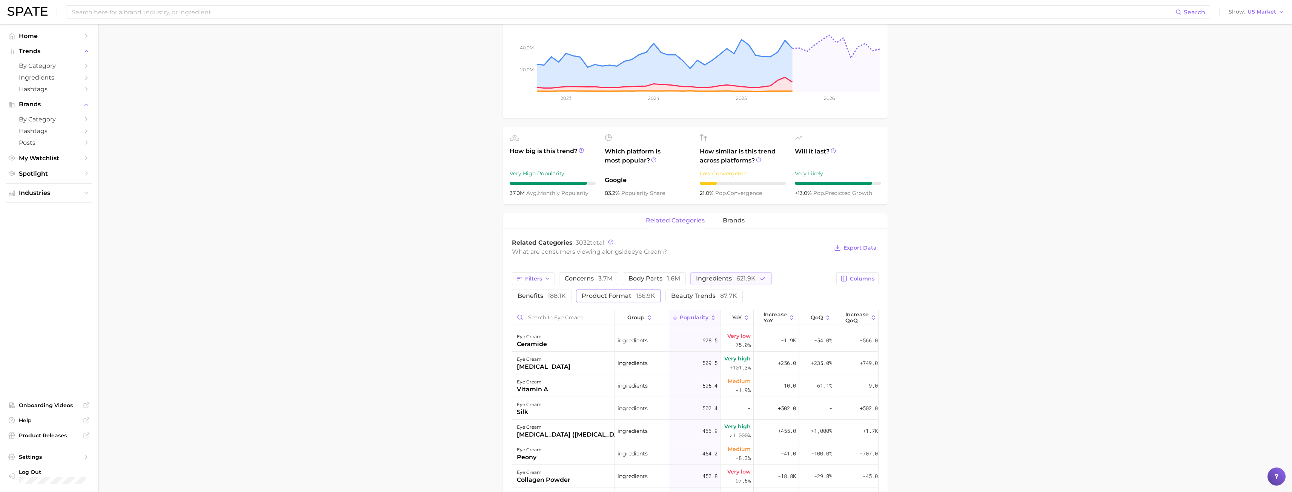
scroll to position [0, 0]
